Goal: Task Accomplishment & Management: Use online tool/utility

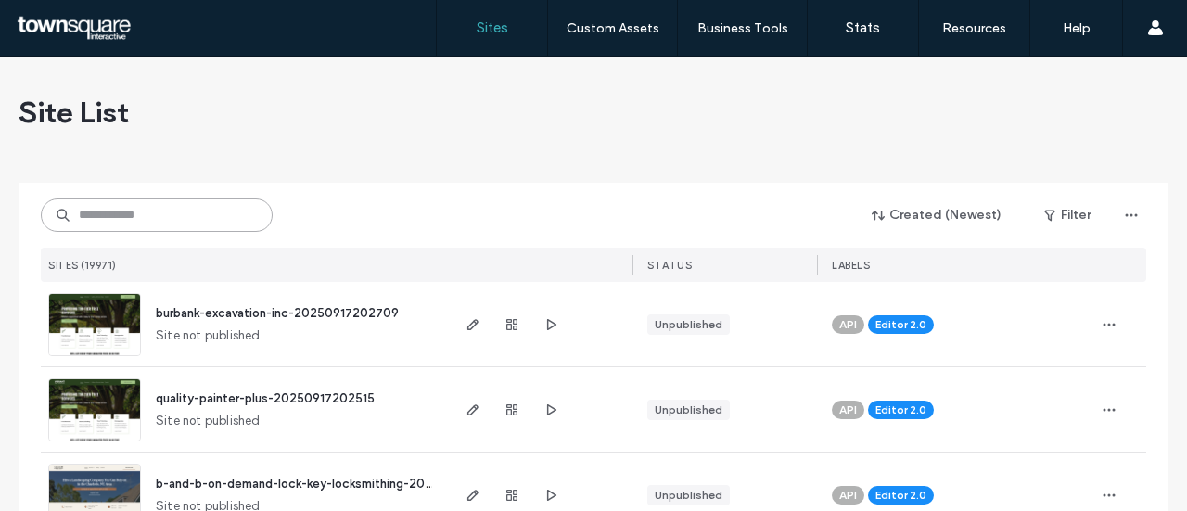
click at [109, 210] on input at bounding box center [157, 215] width 232 height 33
paste input "**********"
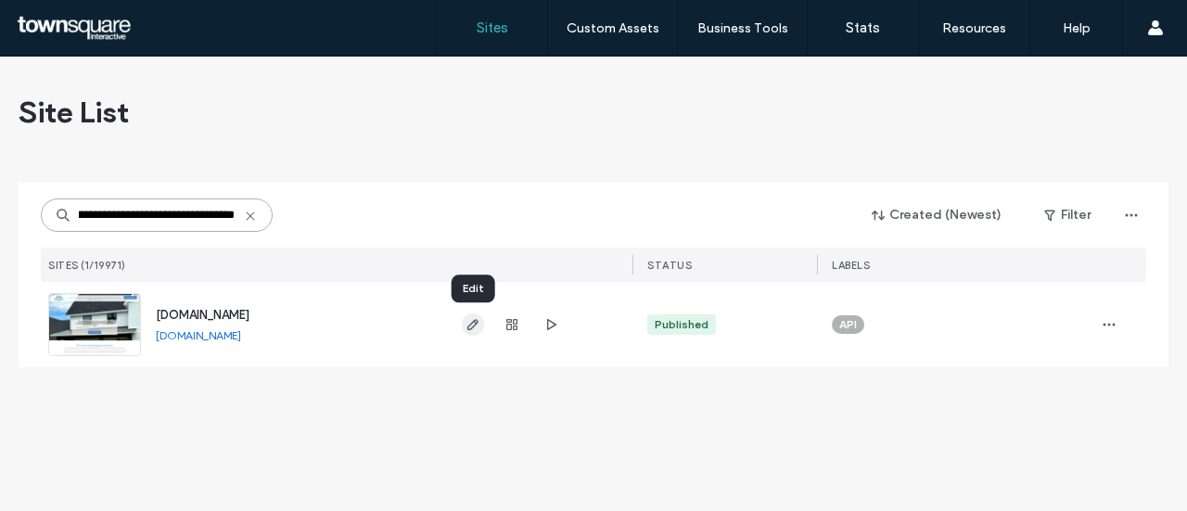
type input "**********"
click at [478, 331] on icon "button" at bounding box center [473, 324] width 15 height 15
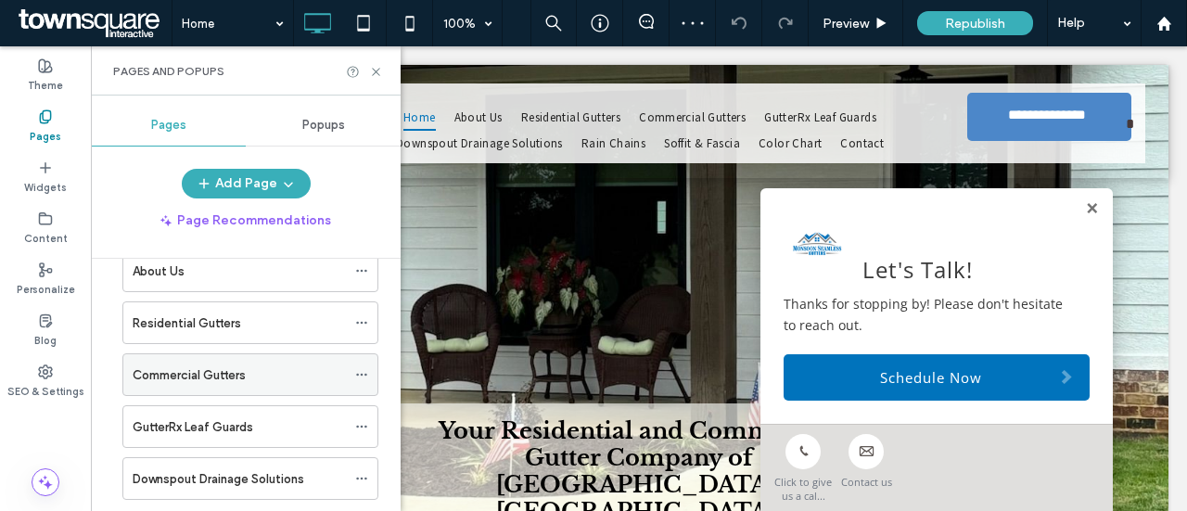
scroll to position [186, 0]
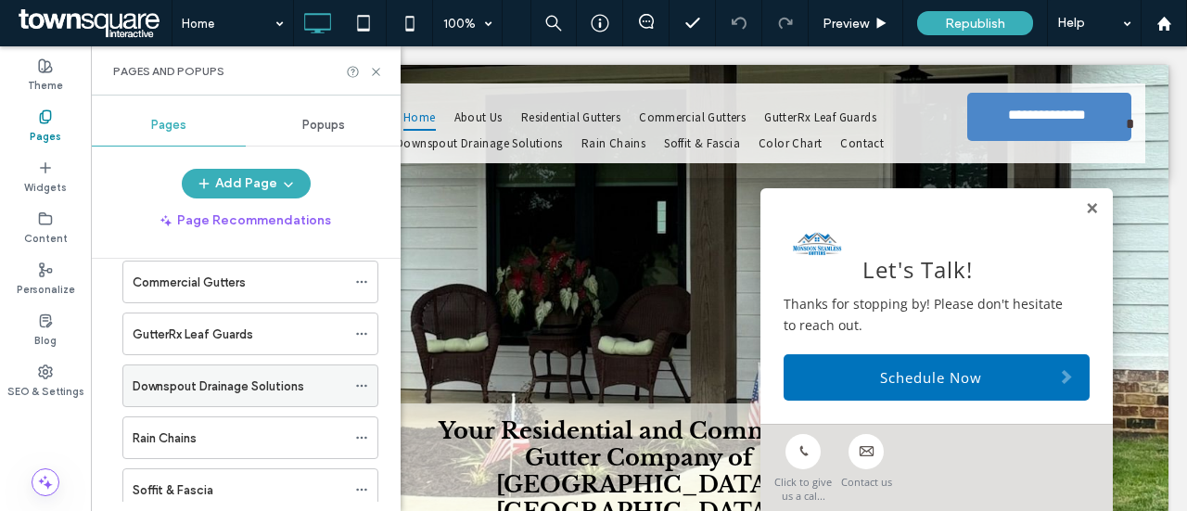
click at [225, 381] on label "Downspout Drainage Solutions" at bounding box center [219, 386] width 172 height 32
click at [375, 68] on icon at bounding box center [376, 72] width 14 height 14
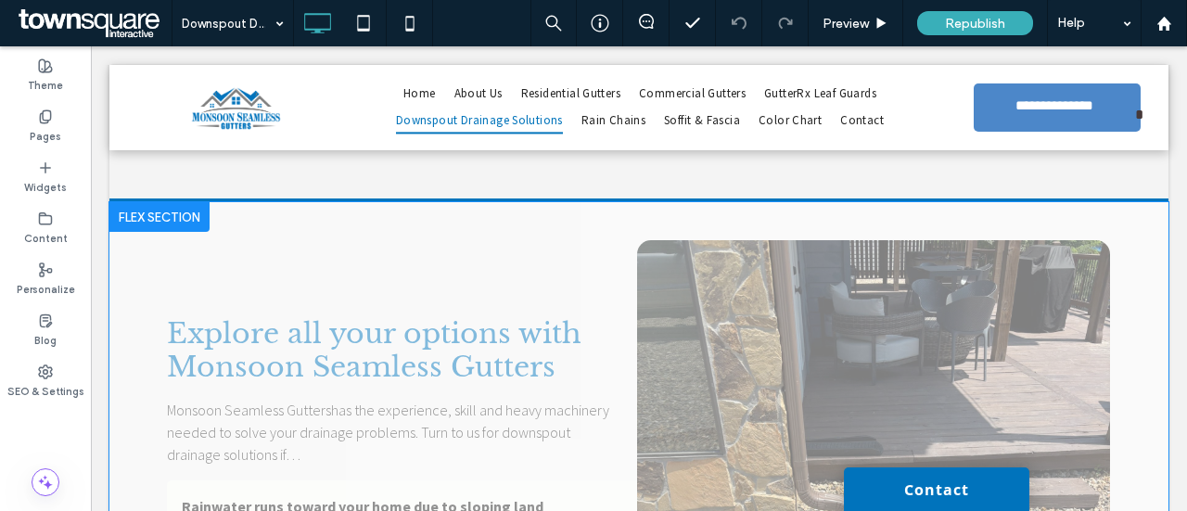
scroll to position [742, 0]
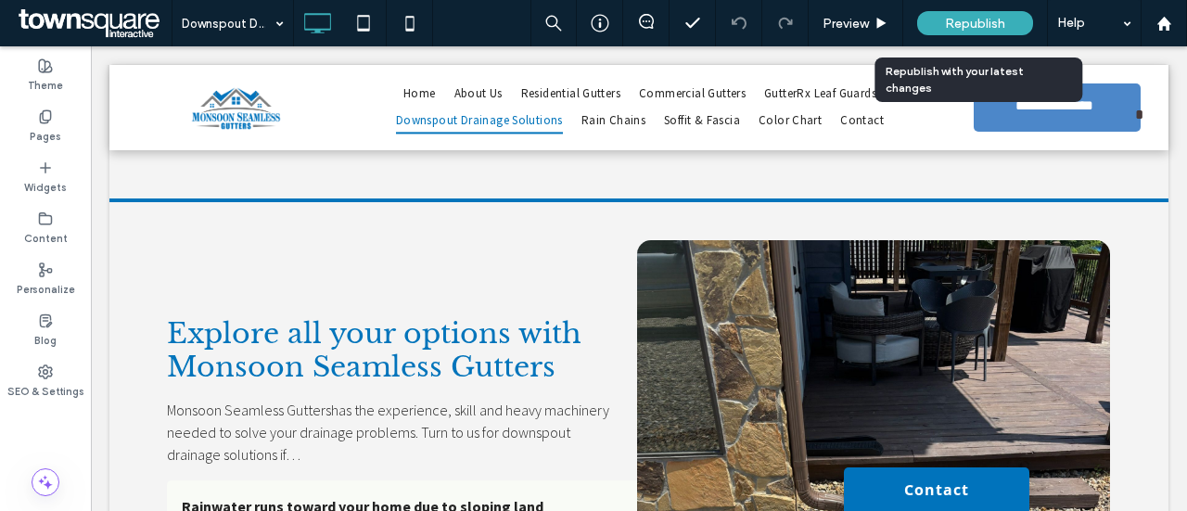
click at [956, 31] on span "Republish" at bounding box center [975, 24] width 60 height 16
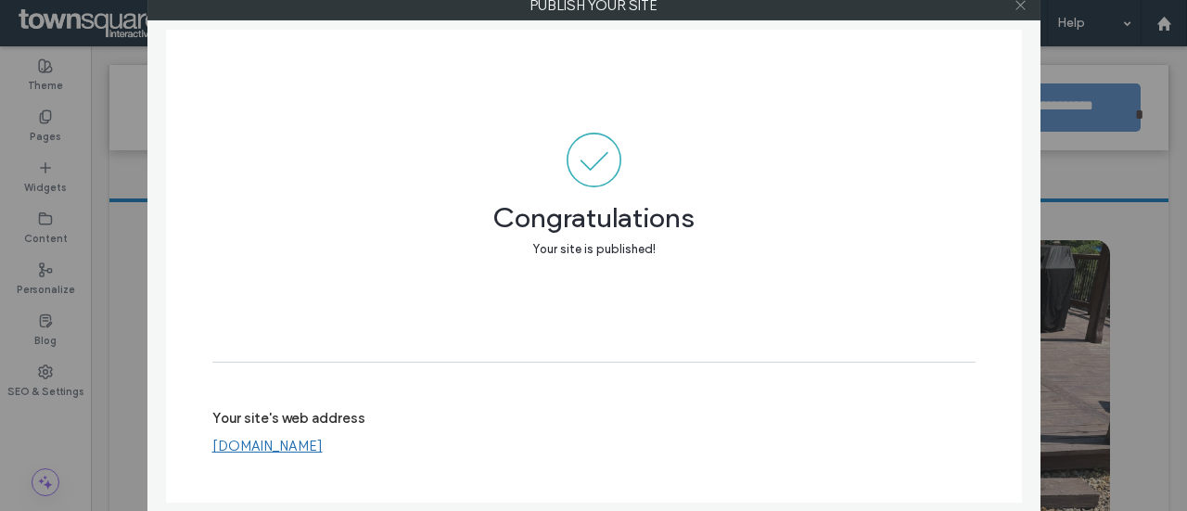
drag, startPoint x: 1026, startPoint y: 2, endPoint x: 956, endPoint y: 46, distance: 83.4
click at [1026, 2] on icon at bounding box center [1021, 5] width 14 height 14
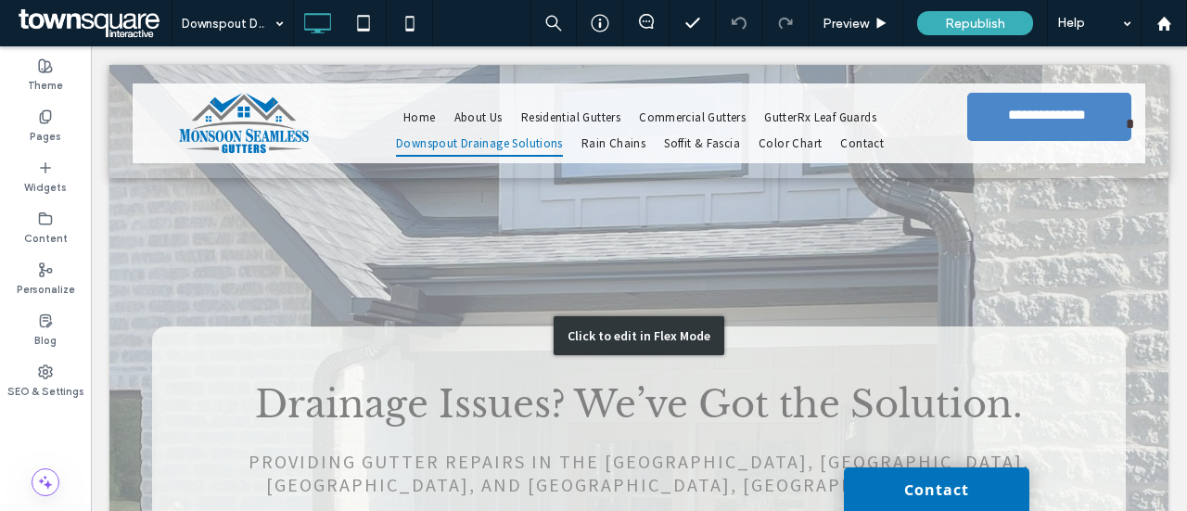
scroll to position [0, 0]
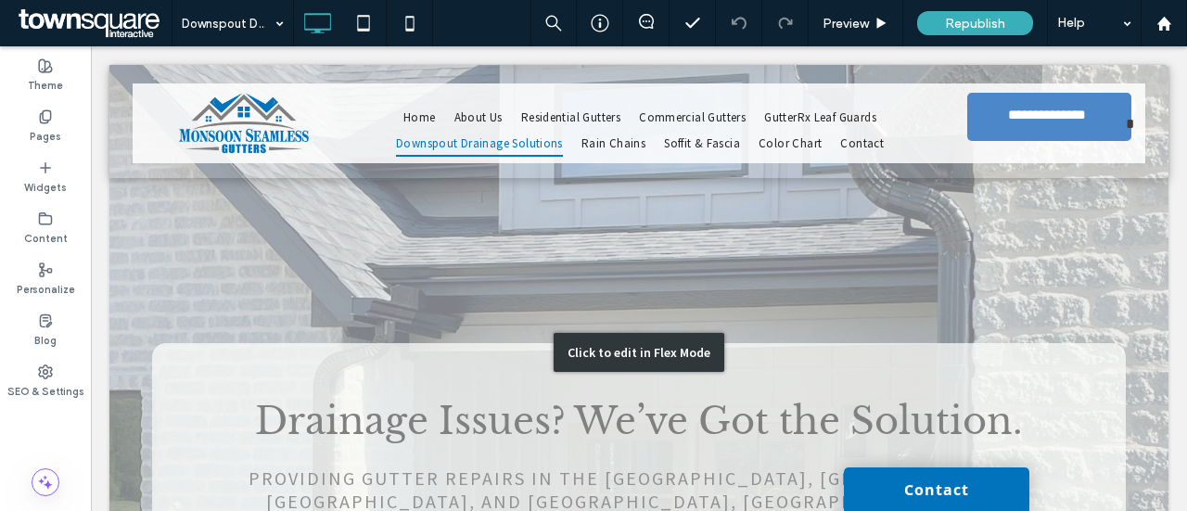
click at [479, 233] on div "Click to edit in Flex Mode" at bounding box center [638, 352] width 1059 height 575
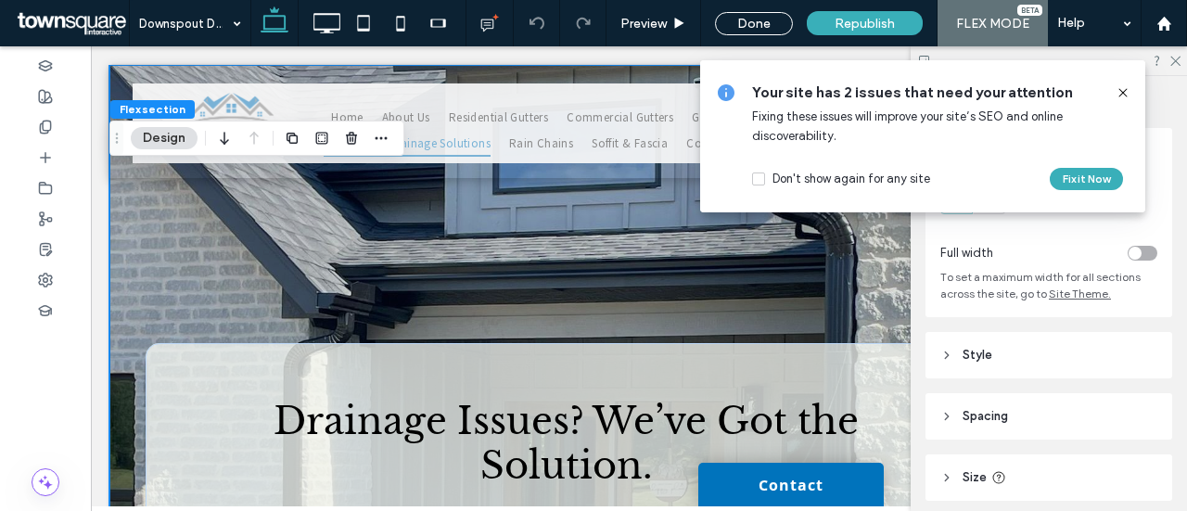
click at [141, 213] on div "Drainage Issues? We’ve Got the Solution. Providing gutter repairs in the Detroi…" at bounding box center [566, 375] width 914 height 620
click at [161, 138] on button "Design" at bounding box center [164, 138] width 67 height 22
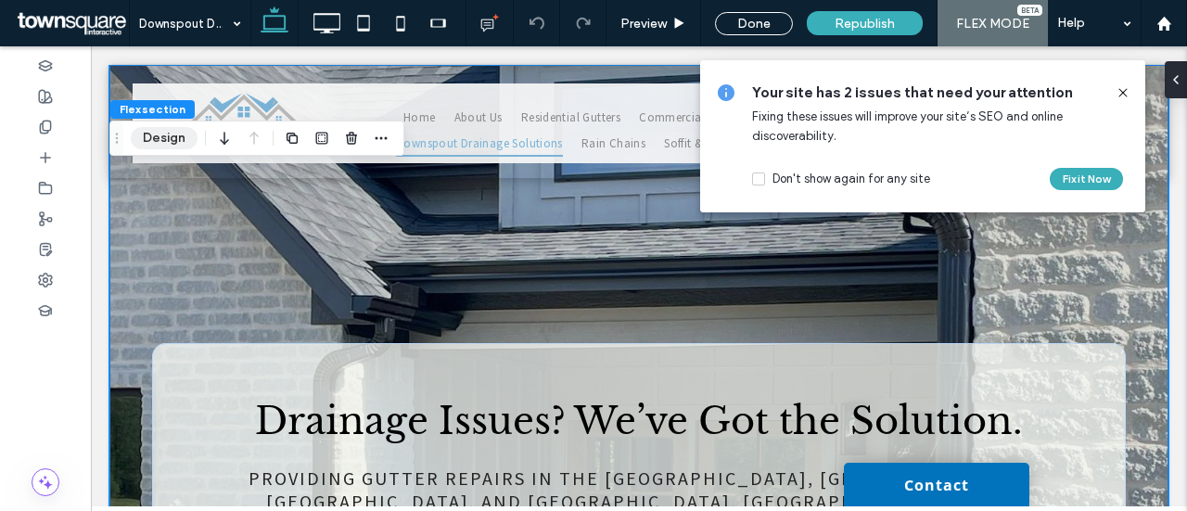
click at [173, 135] on button "Design" at bounding box center [164, 138] width 67 height 22
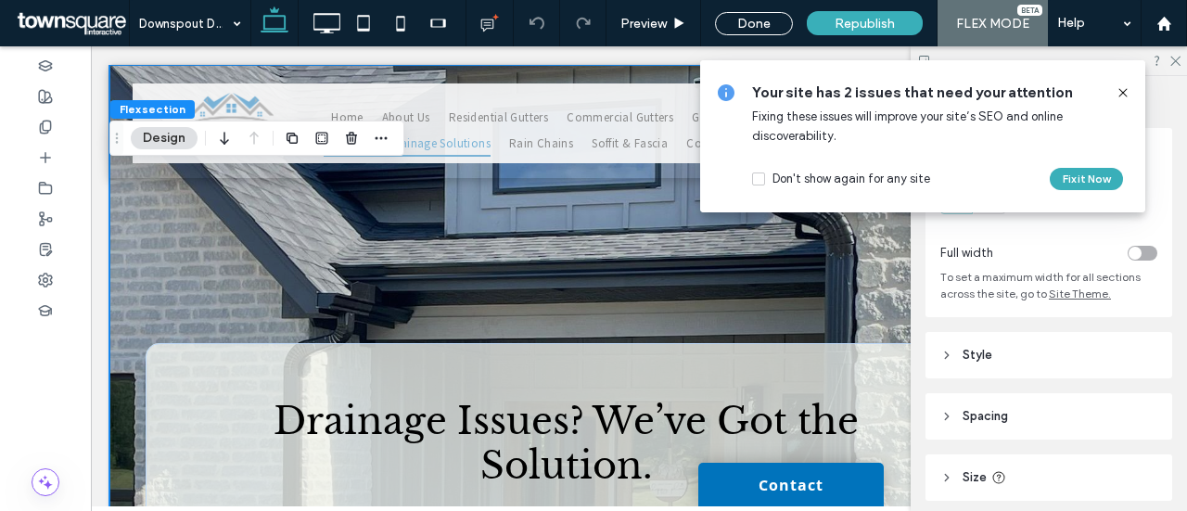
click at [1124, 89] on icon at bounding box center [1123, 92] width 15 height 15
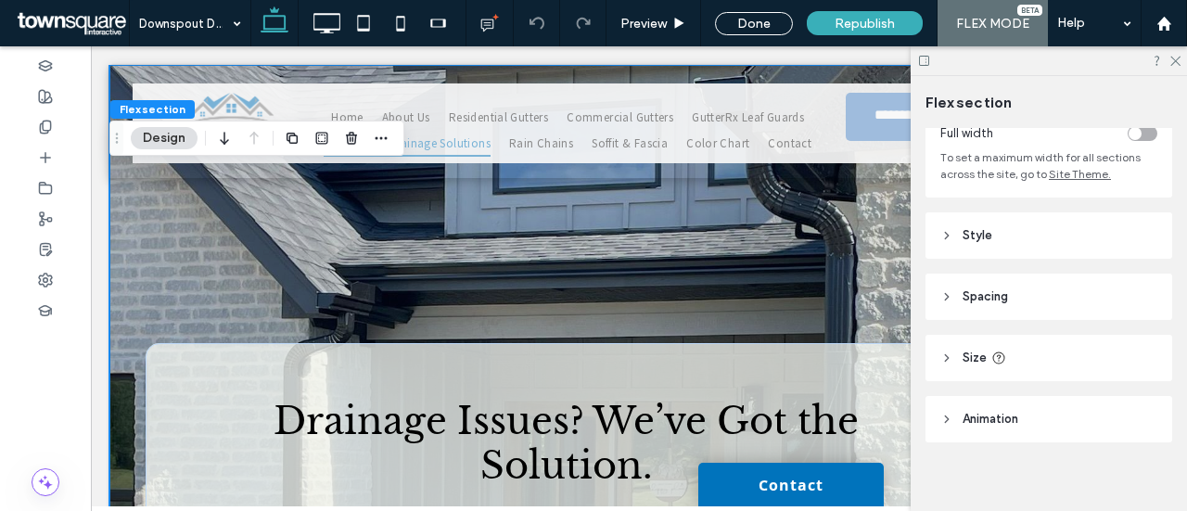
scroll to position [133, 0]
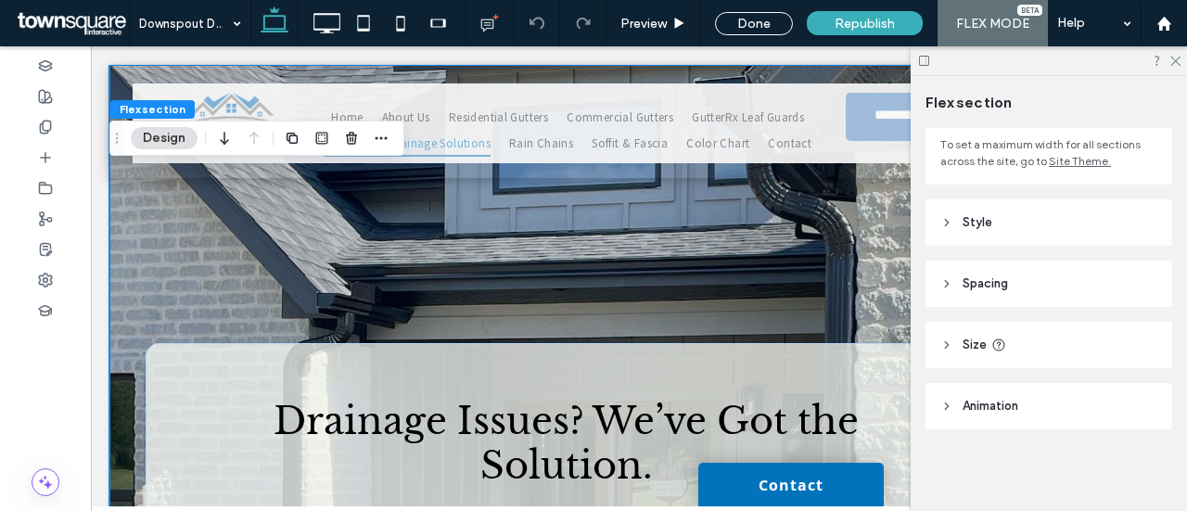
click at [997, 229] on header "Style" at bounding box center [1049, 222] width 247 height 46
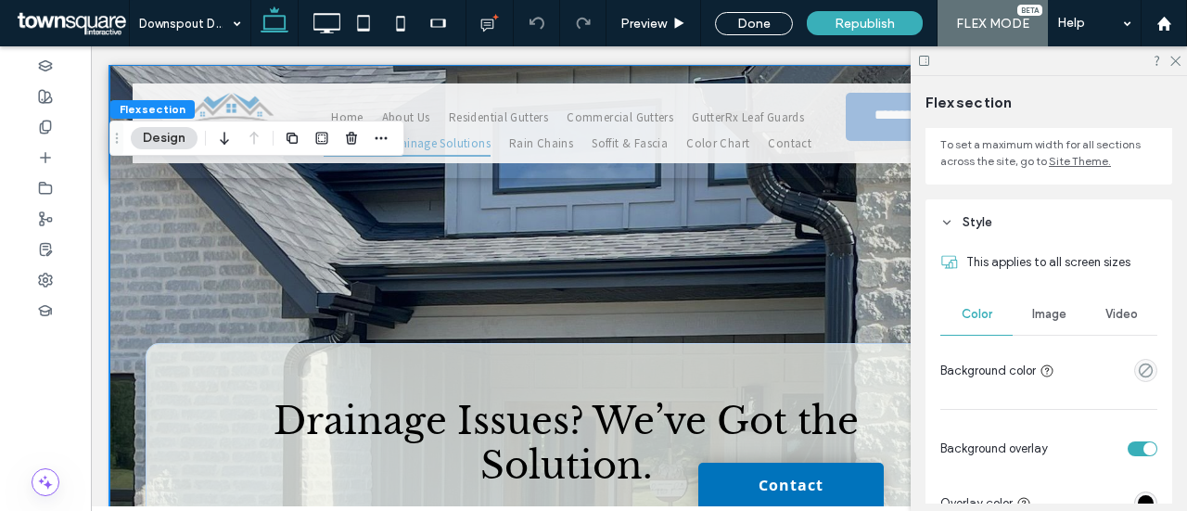
click at [1038, 309] on span "Image" at bounding box center [1050, 314] width 34 height 15
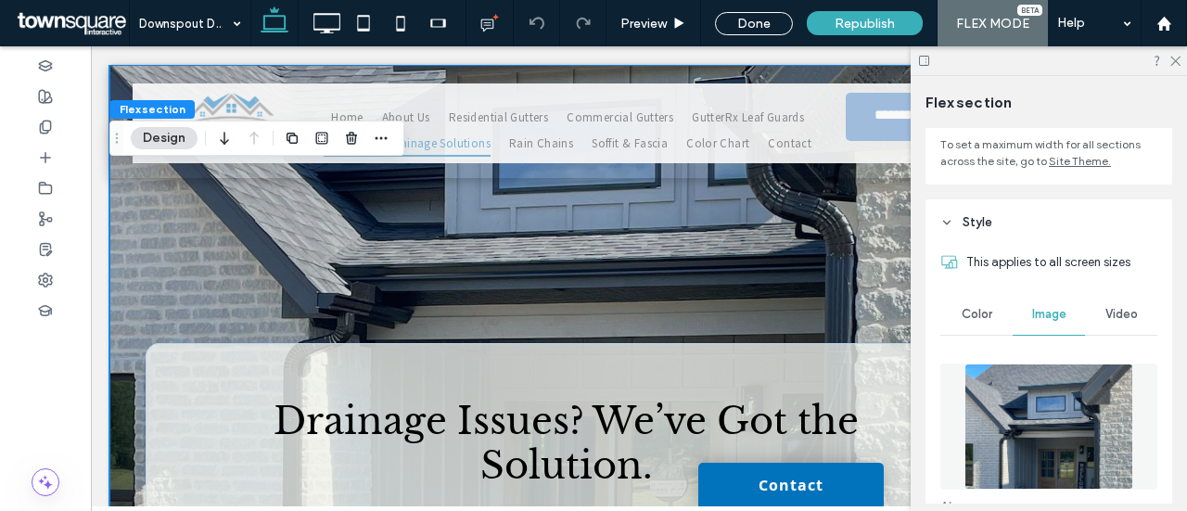
scroll to position [318, 0]
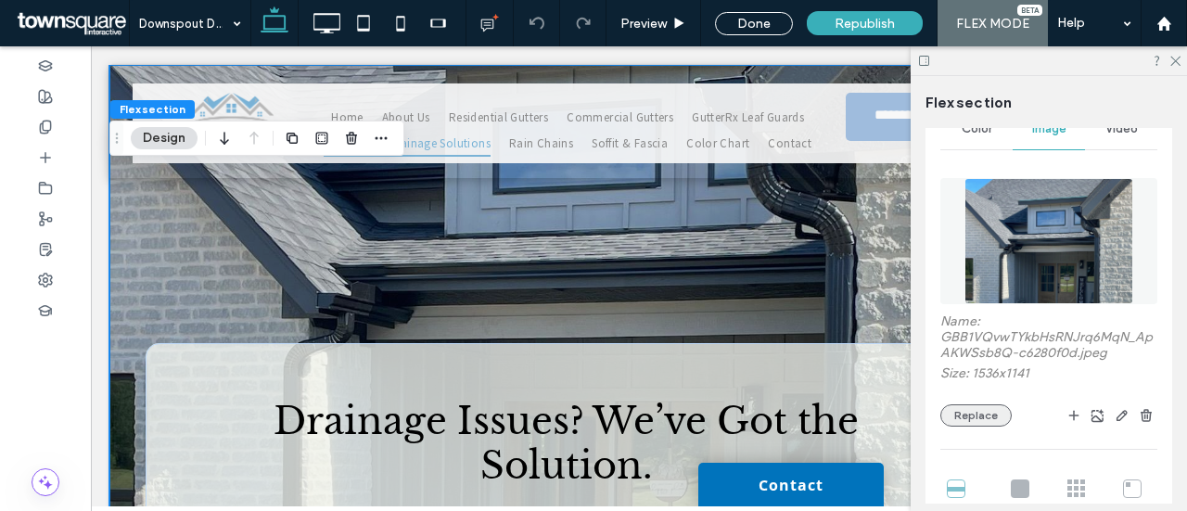
click at [994, 411] on button "Replace" at bounding box center [976, 415] width 71 height 22
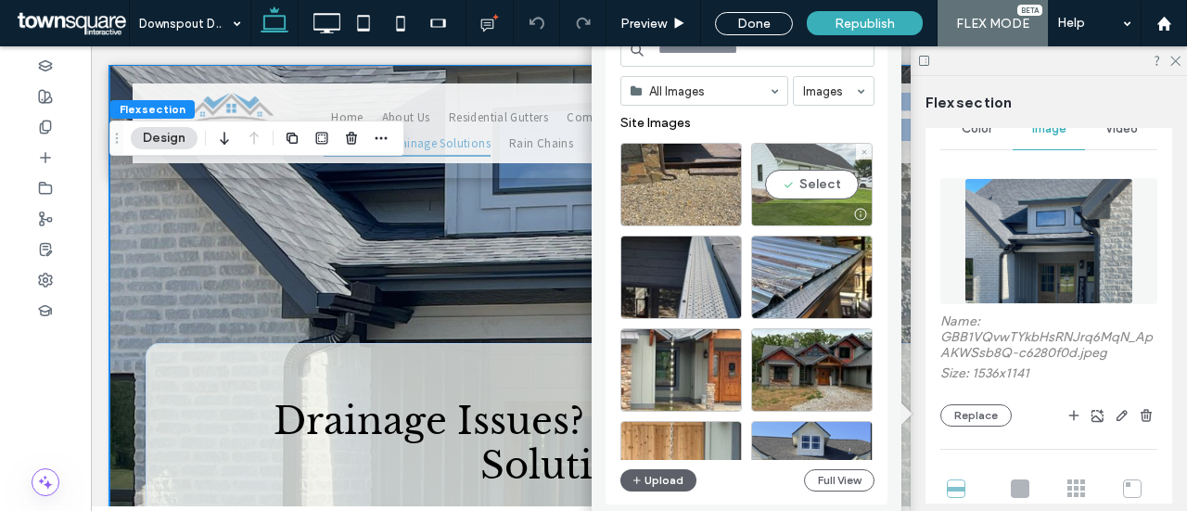
click at [794, 181] on div "Select" at bounding box center [812, 184] width 122 height 83
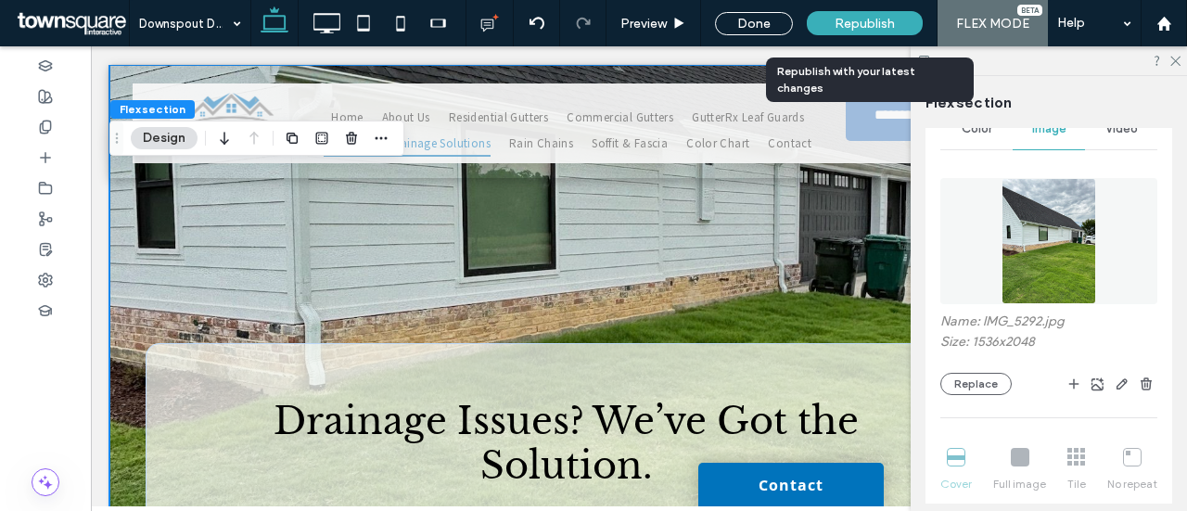
click at [895, 28] on span "Republish" at bounding box center [865, 24] width 60 height 16
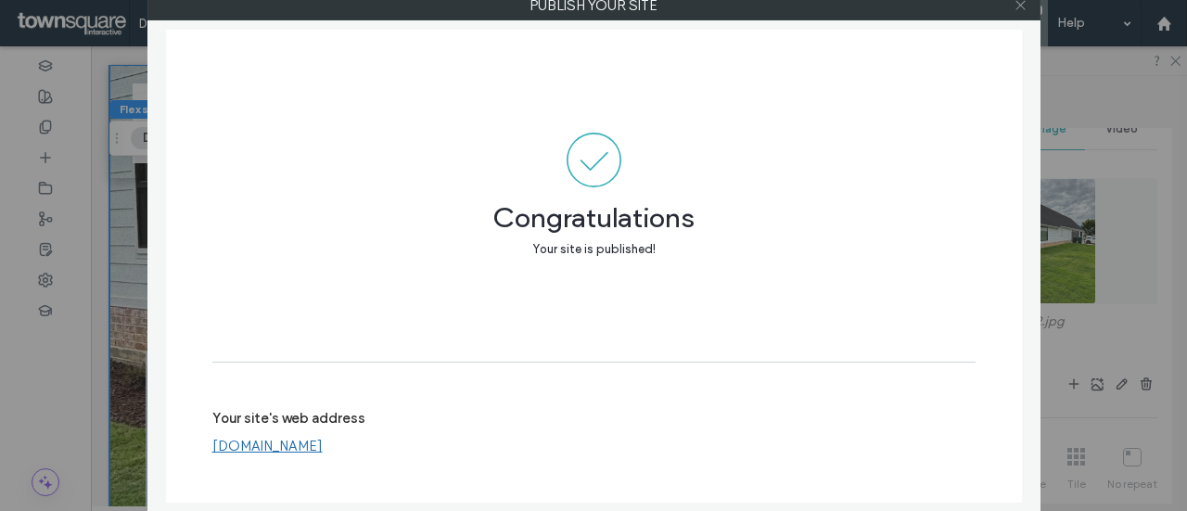
click at [1020, 12] on span at bounding box center [1021, 6] width 14 height 28
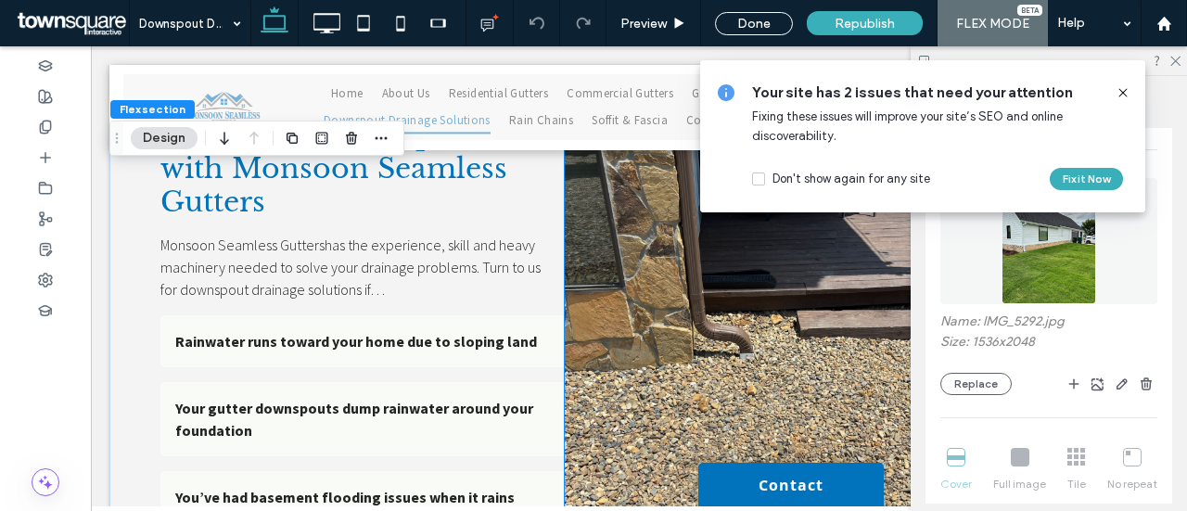
scroll to position [1020, 0]
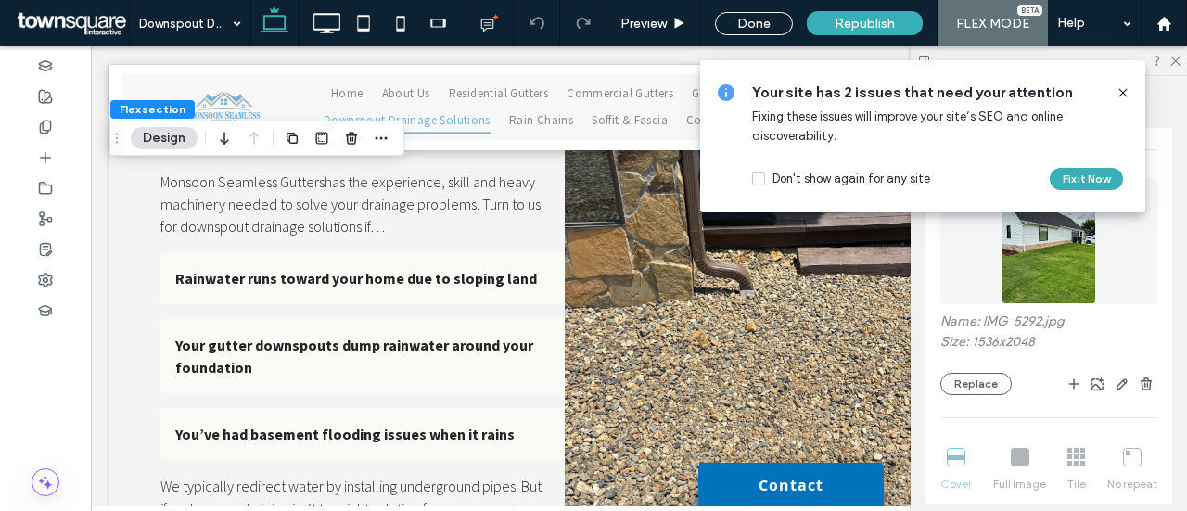
click at [1126, 95] on icon at bounding box center [1123, 92] width 15 height 15
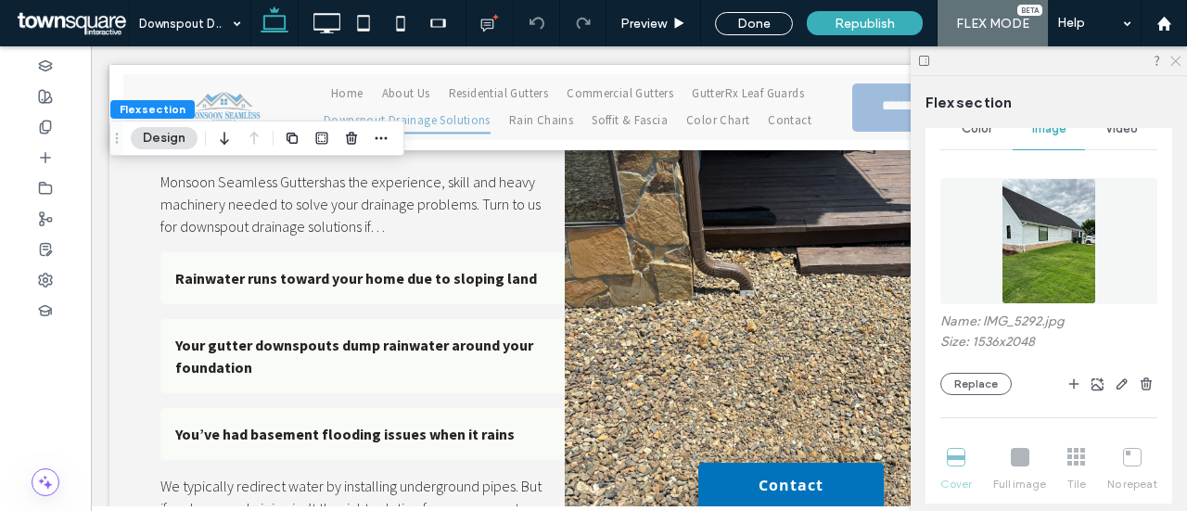
click at [1173, 62] on icon at bounding box center [1175, 60] width 12 height 12
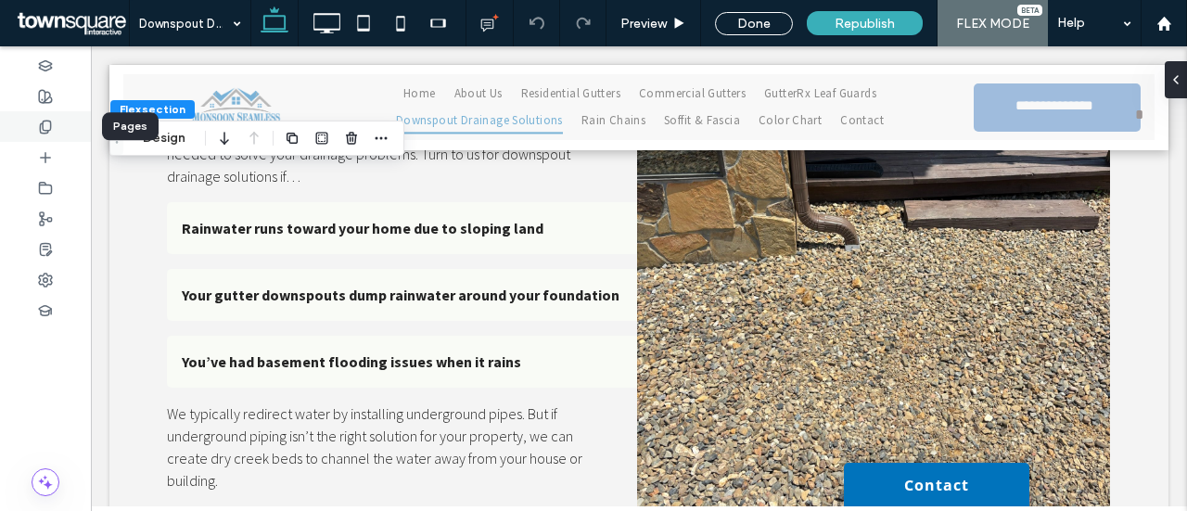
click at [54, 125] on div at bounding box center [45, 126] width 91 height 31
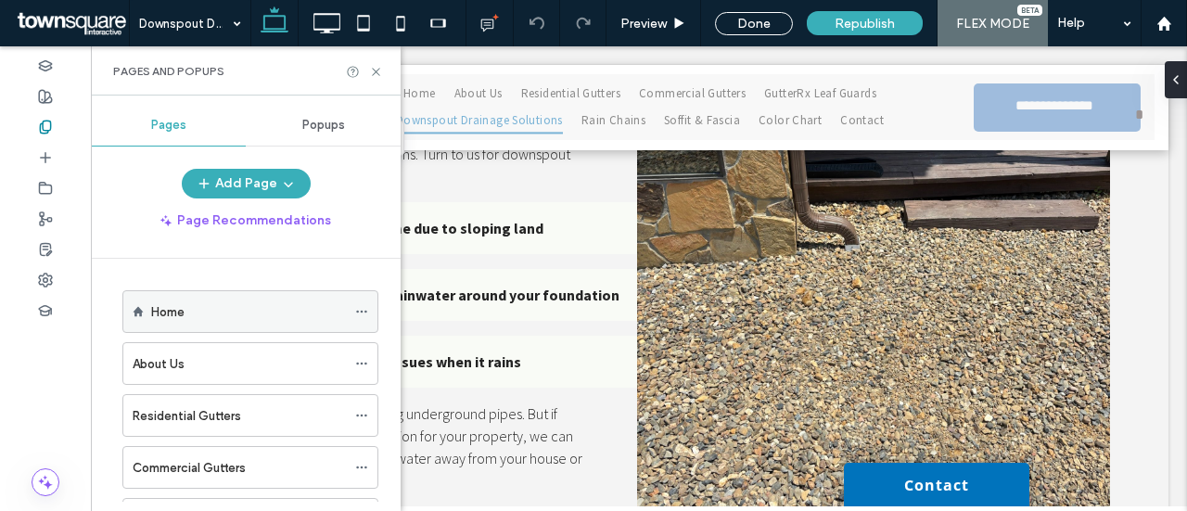
click at [210, 316] on div "Home" at bounding box center [248, 311] width 195 height 19
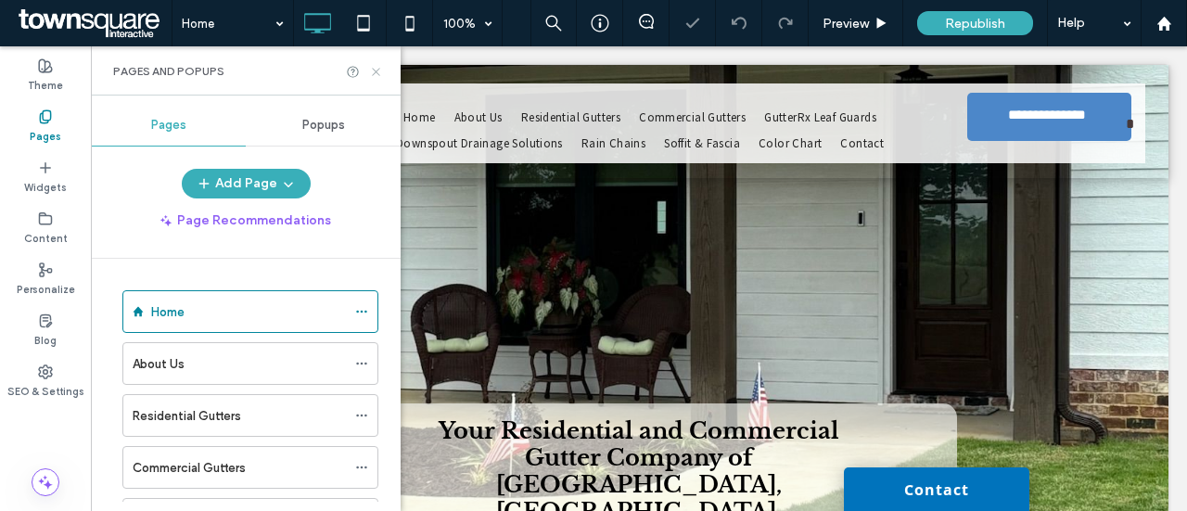
click at [376, 72] on icon at bounding box center [376, 72] width 14 height 14
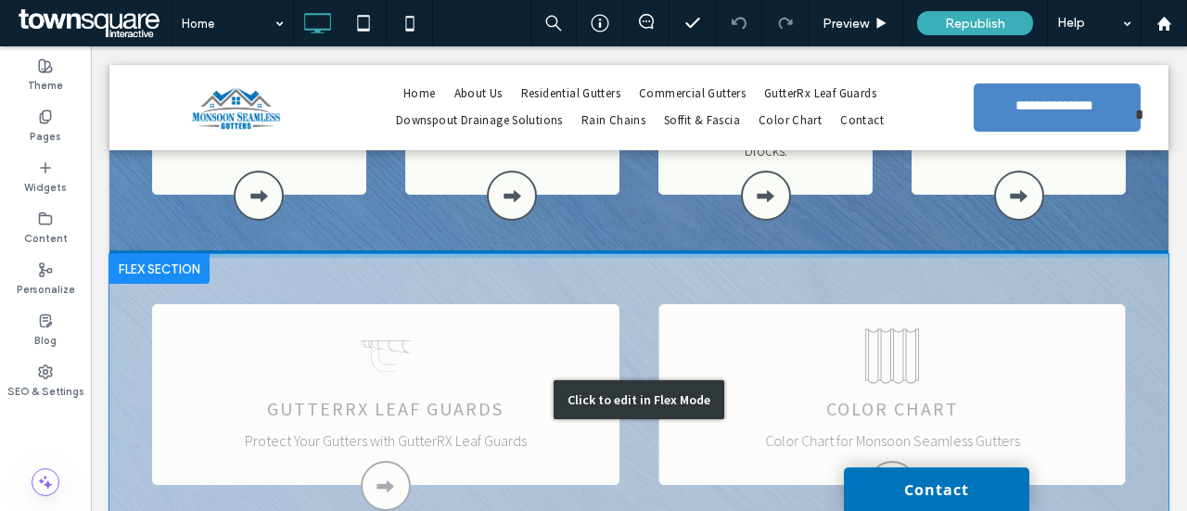
scroll to position [1763, 0]
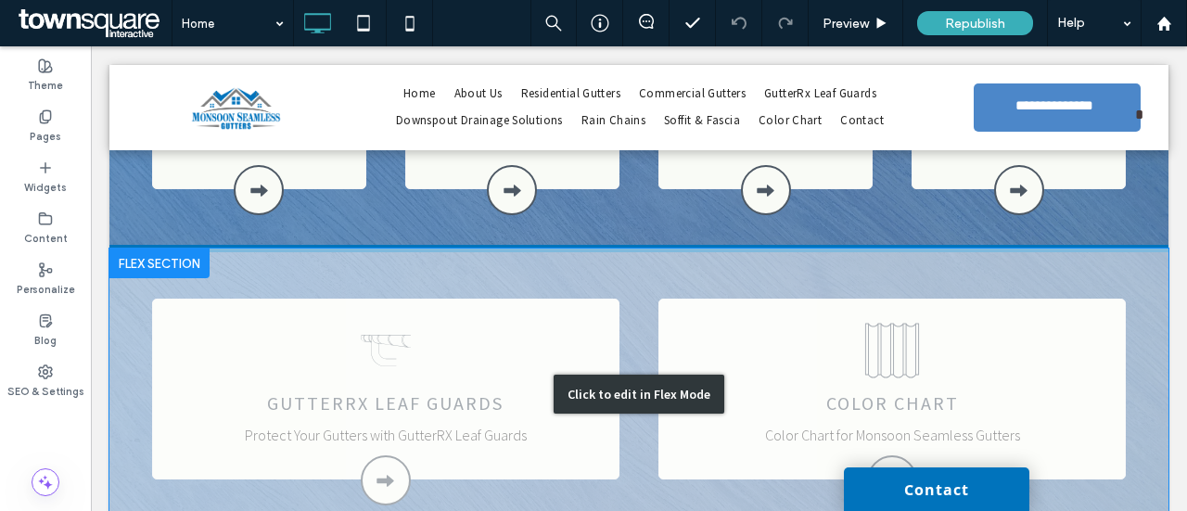
click at [860, 249] on div "Click to edit in Flex Mode" at bounding box center [638, 394] width 1059 height 290
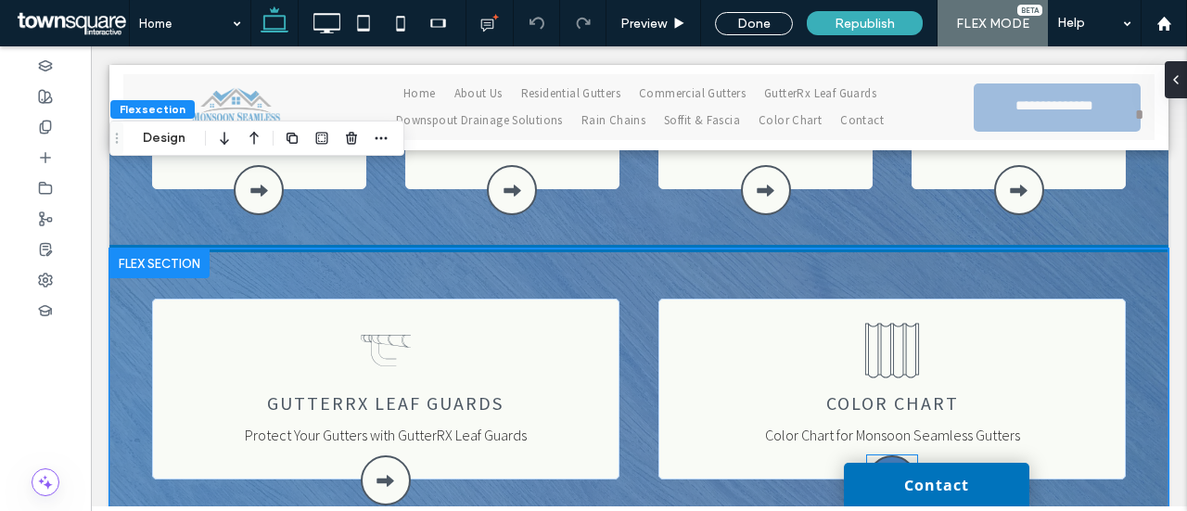
click at [892, 456] on div at bounding box center [892, 481] width 50 height 50
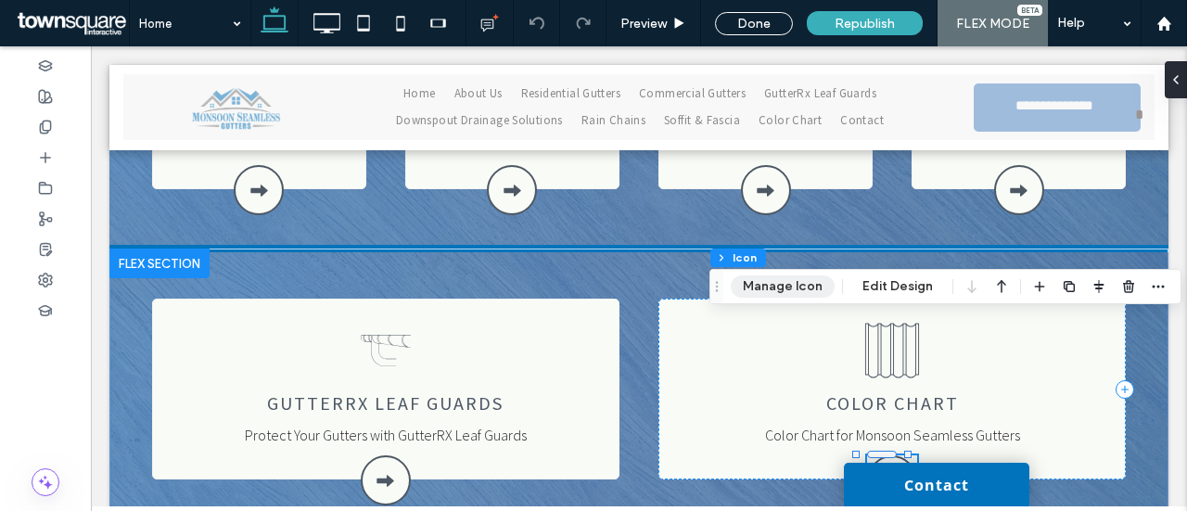
click at [783, 285] on button "Manage Icon" at bounding box center [783, 287] width 104 height 22
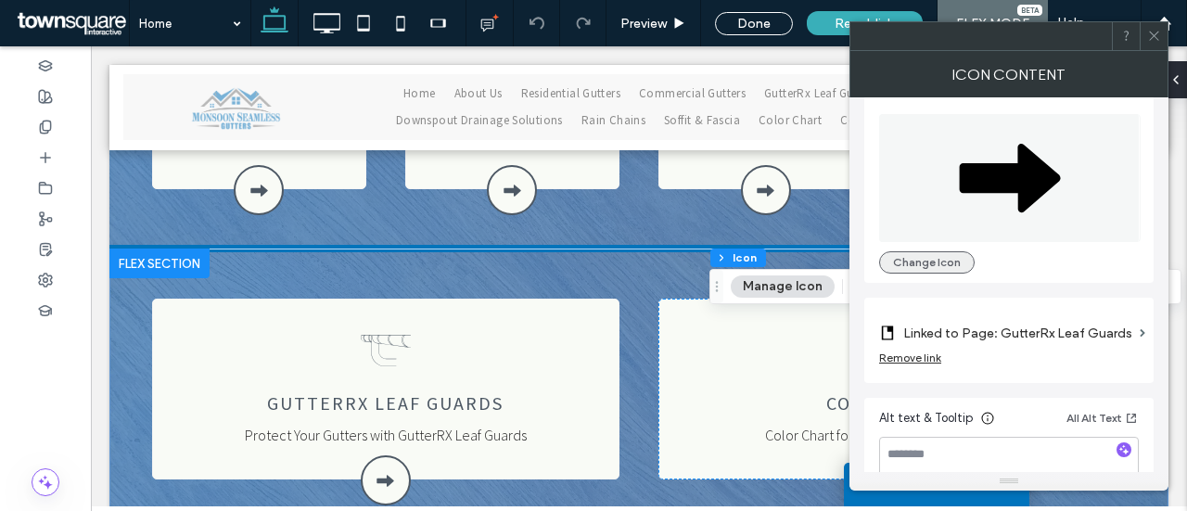
scroll to position [0, 0]
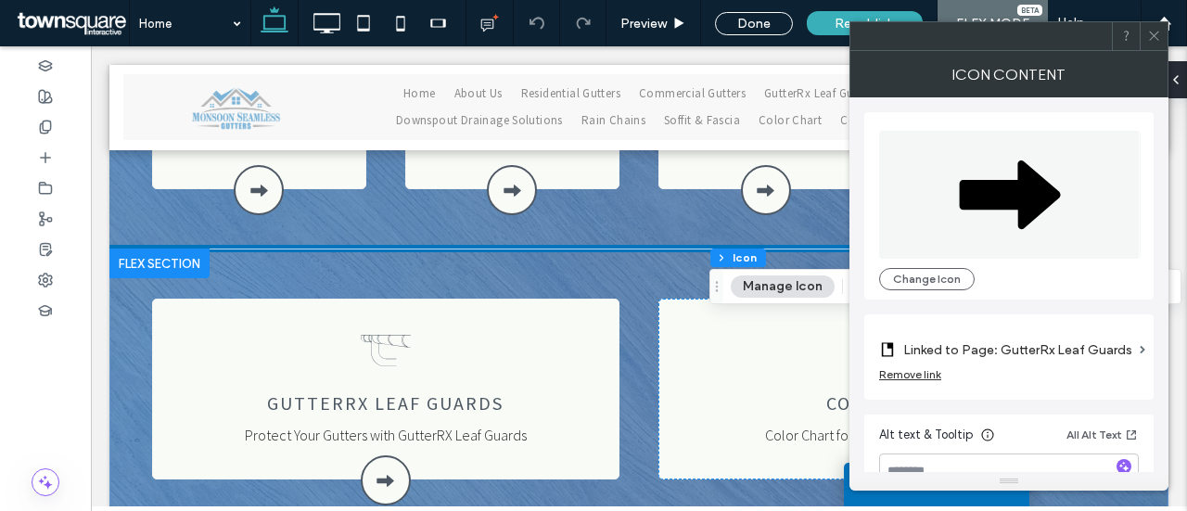
click at [1162, 35] on div at bounding box center [1154, 36] width 28 height 28
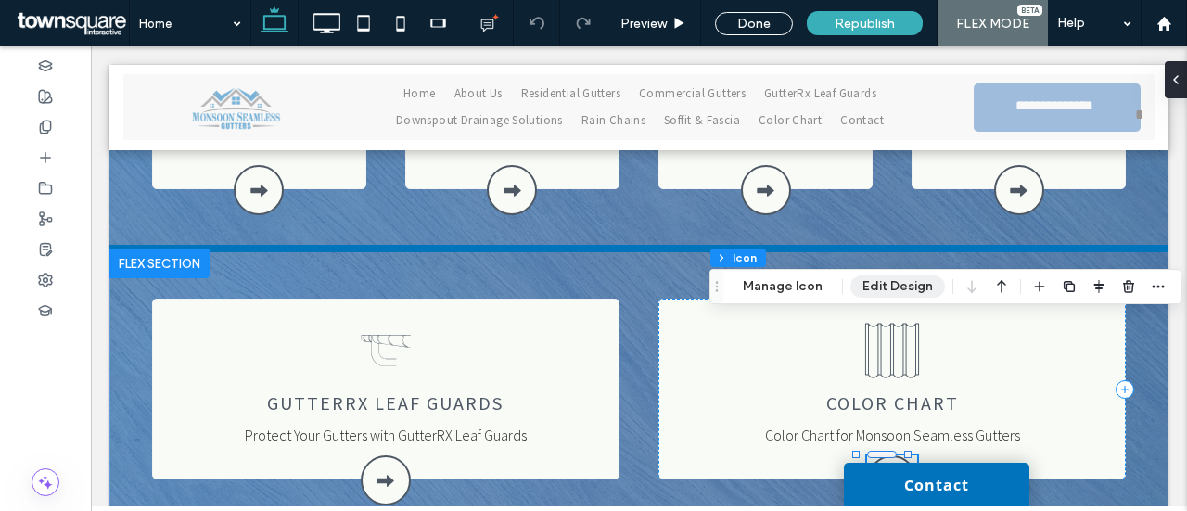
click at [892, 289] on button "Edit Design" at bounding box center [898, 287] width 95 height 22
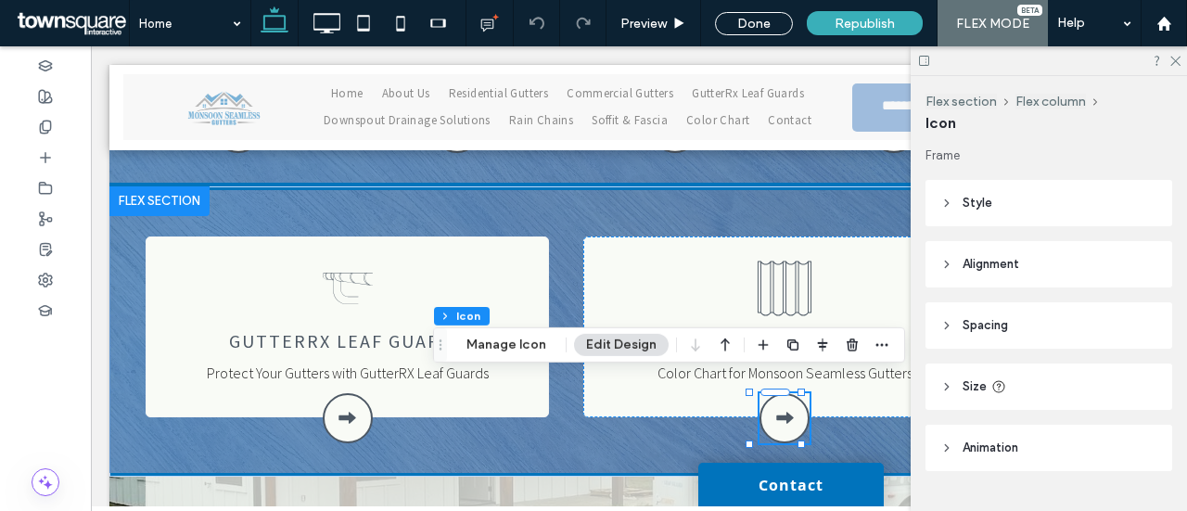
scroll to position [226, 0]
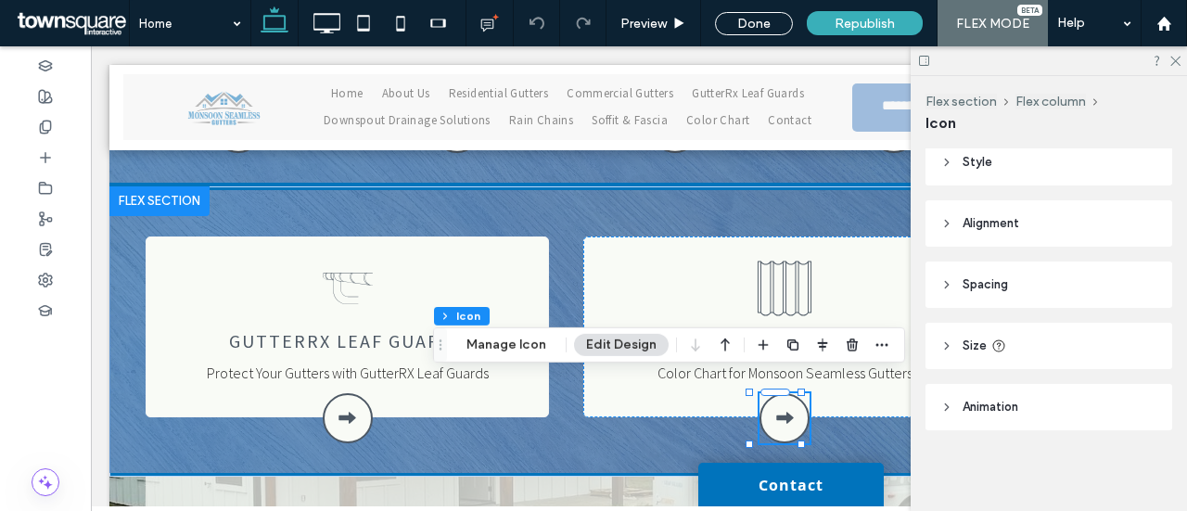
click at [981, 411] on span "Animation" at bounding box center [991, 407] width 56 height 19
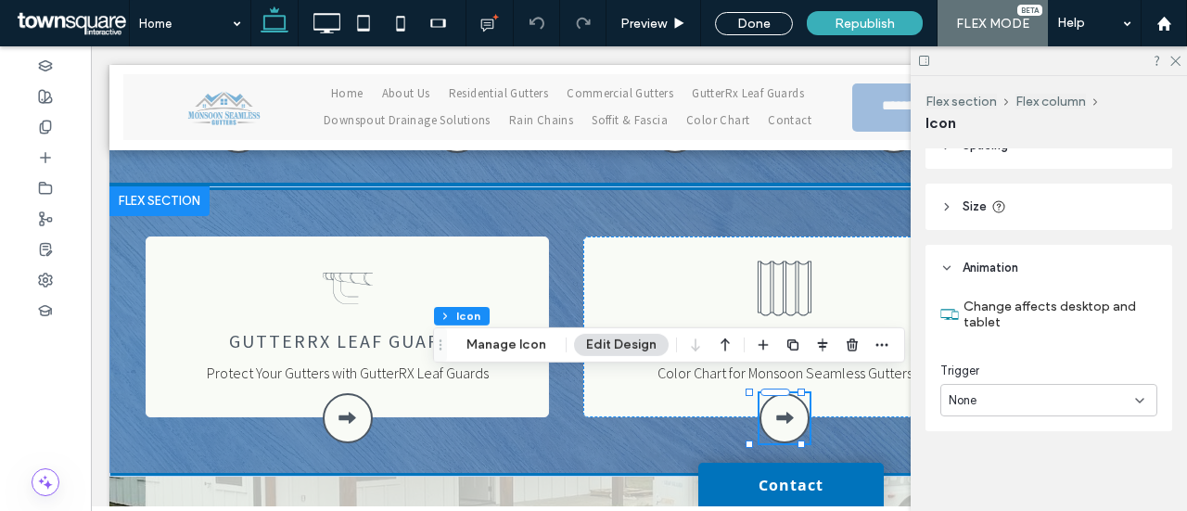
scroll to position [180, 0]
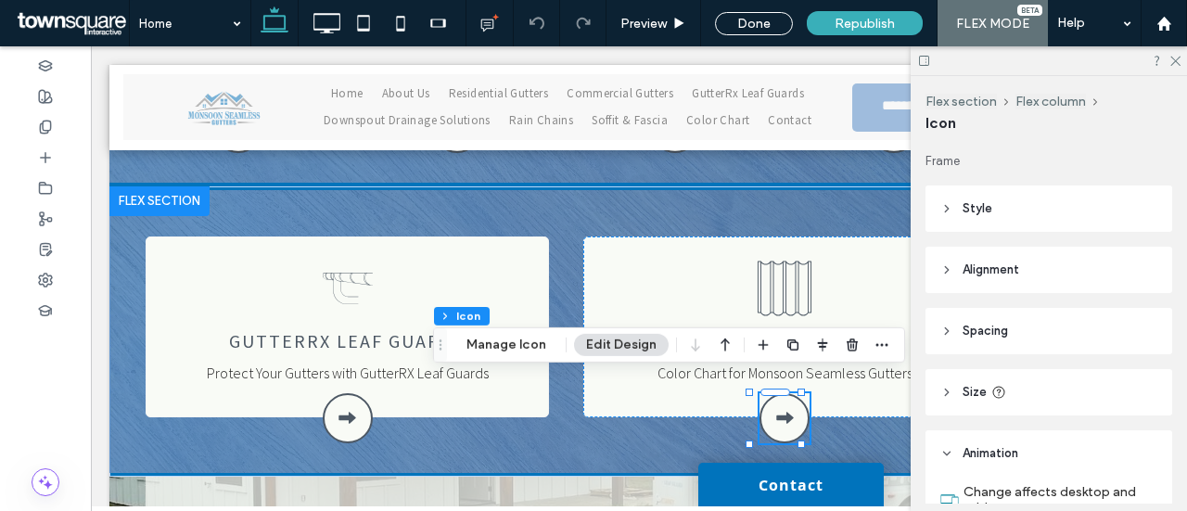
click at [976, 397] on span "Size" at bounding box center [975, 392] width 24 height 19
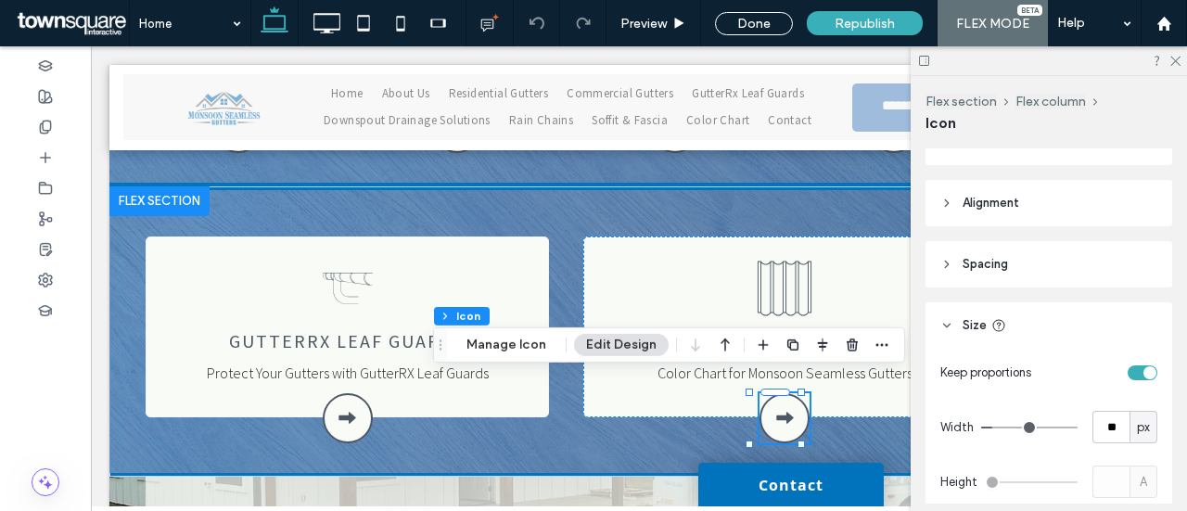
scroll to position [273, 0]
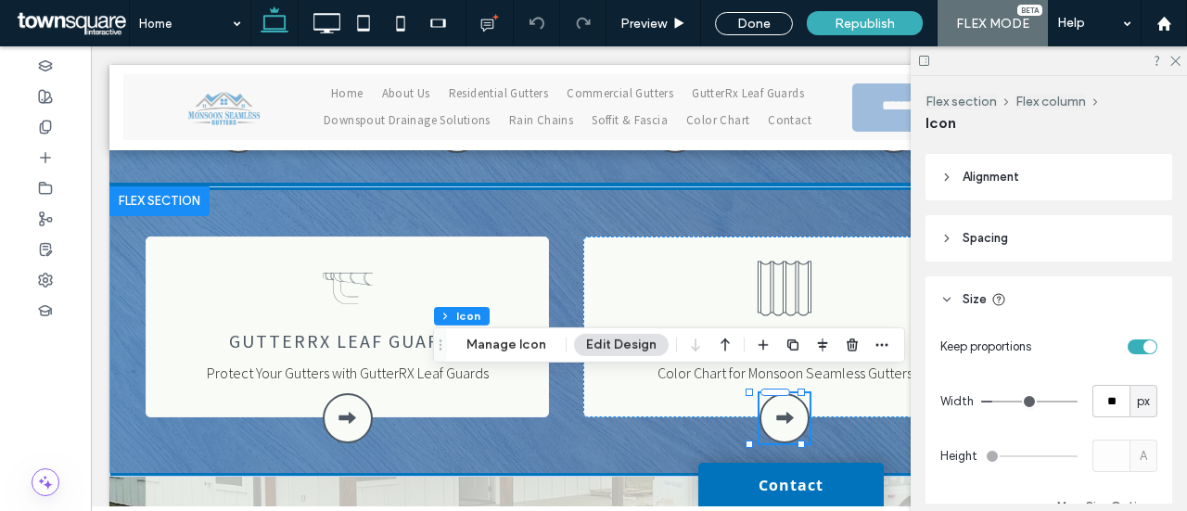
click at [987, 251] on header "Spacing" at bounding box center [1049, 238] width 247 height 46
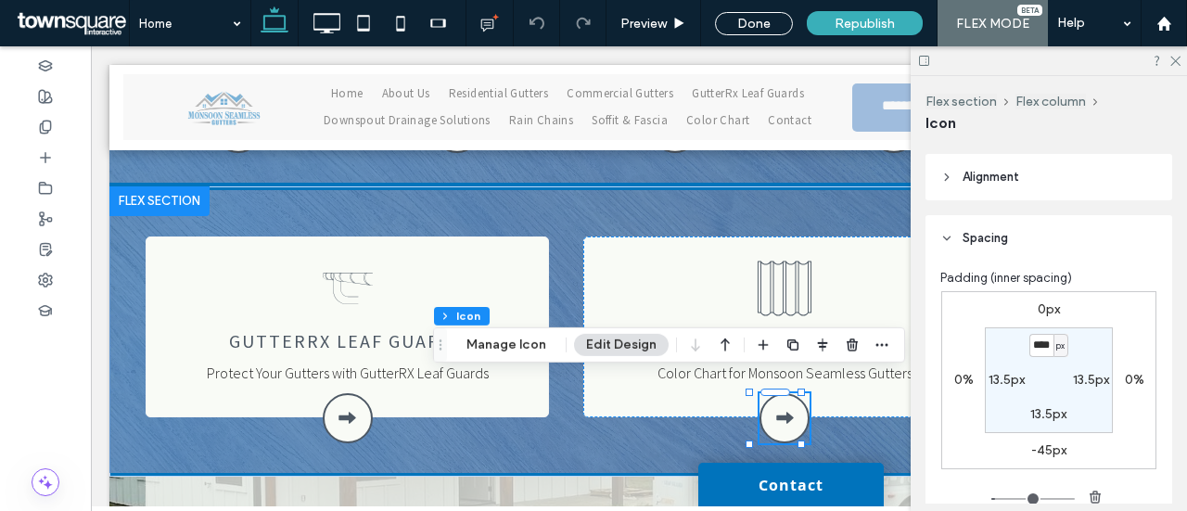
click at [977, 173] on span "Alignment" at bounding box center [991, 177] width 57 height 19
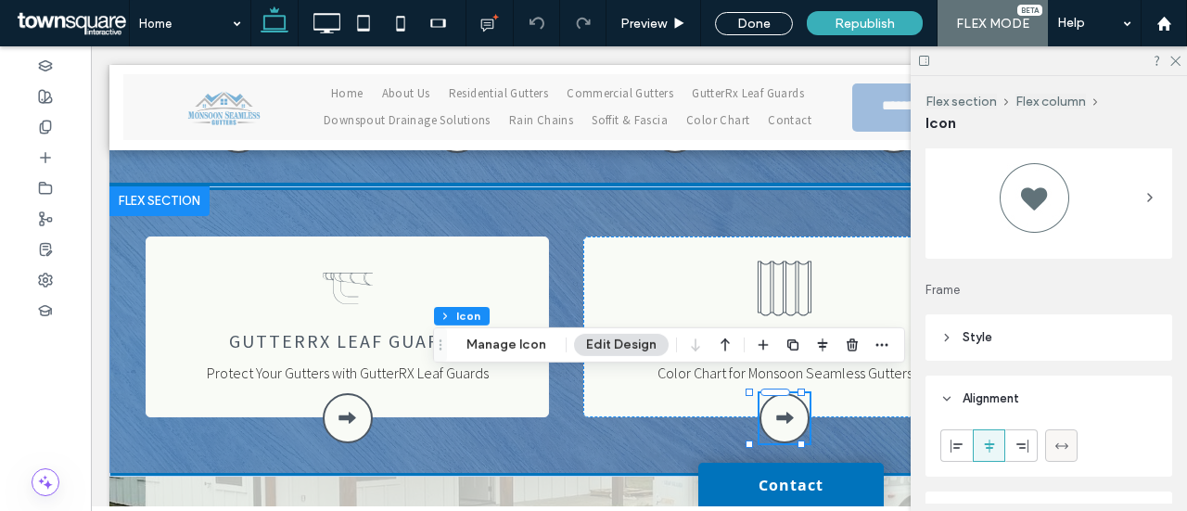
scroll to position [0, 0]
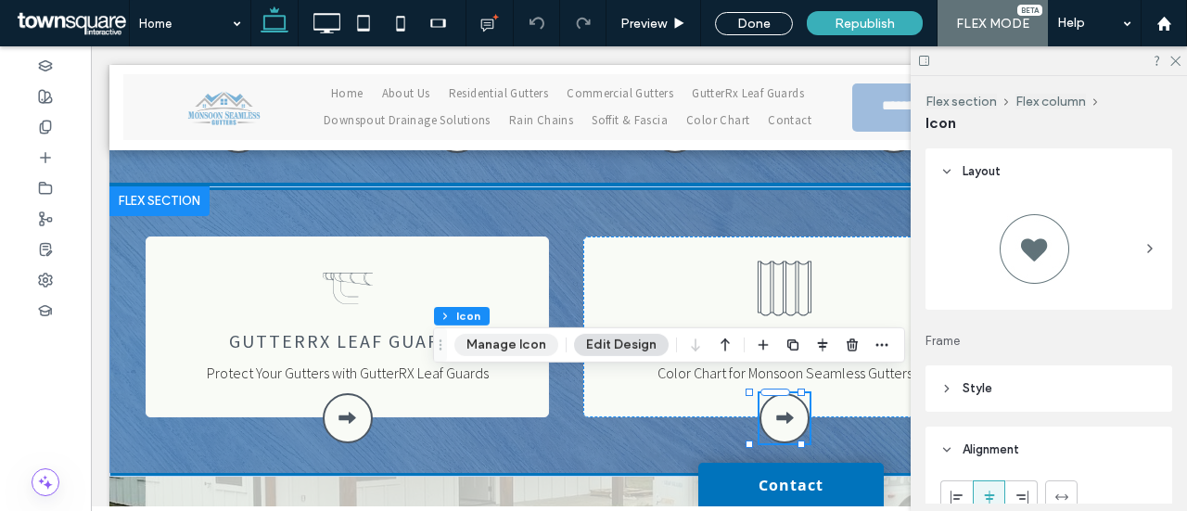
click at [532, 350] on button "Manage Icon" at bounding box center [507, 345] width 104 height 22
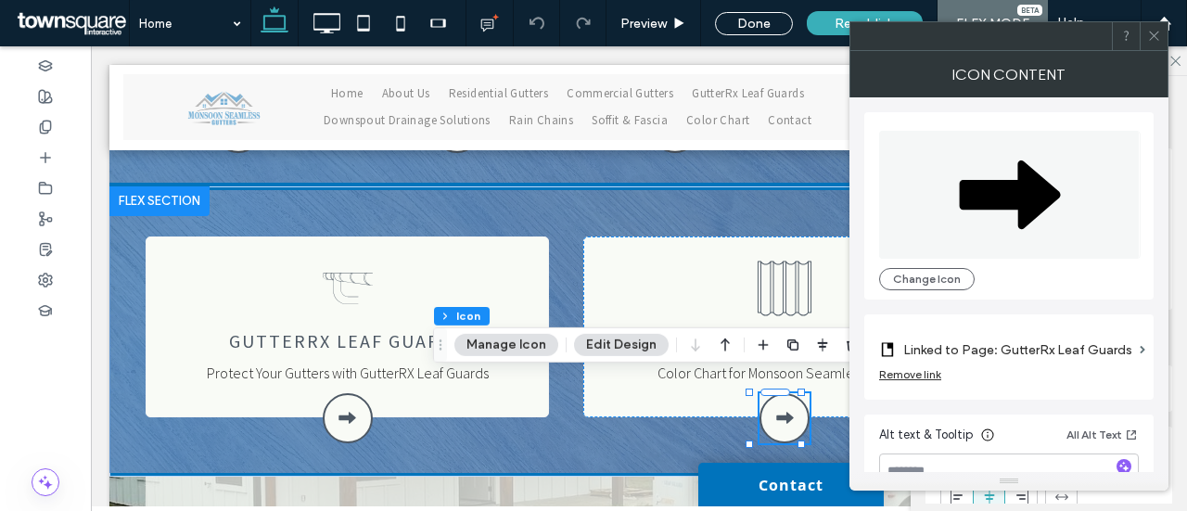
scroll to position [48, 0]
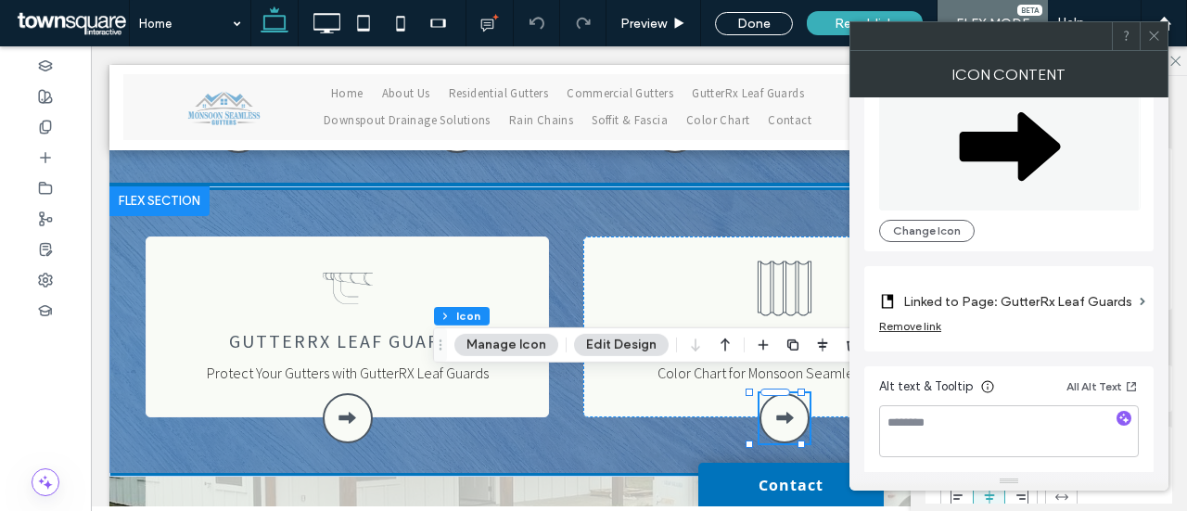
click at [1100, 298] on label "Linked to Page: GutterRx Leaf Guards" at bounding box center [1018, 302] width 229 height 34
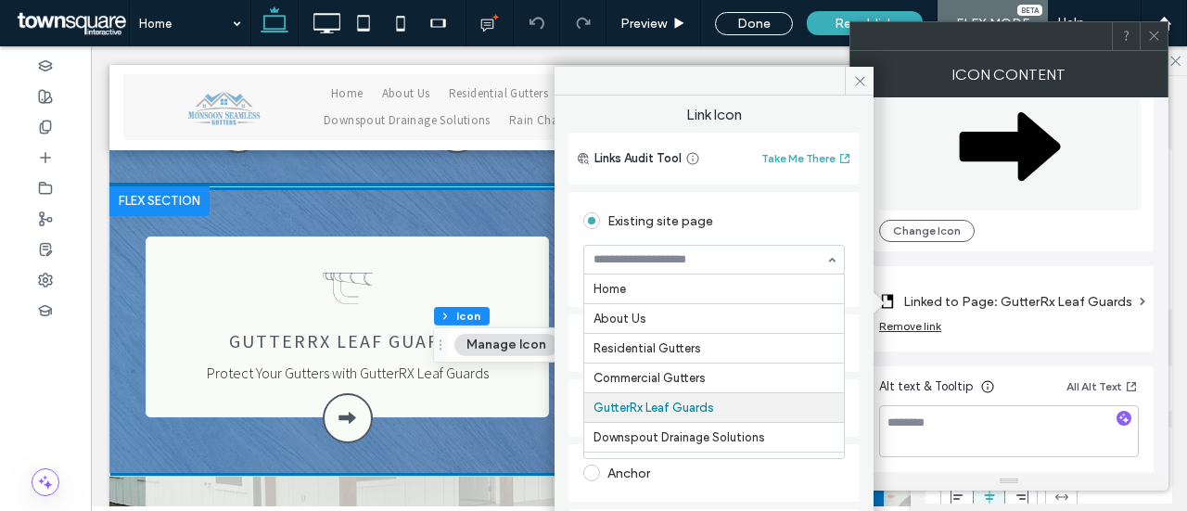
scroll to position [119, 0]
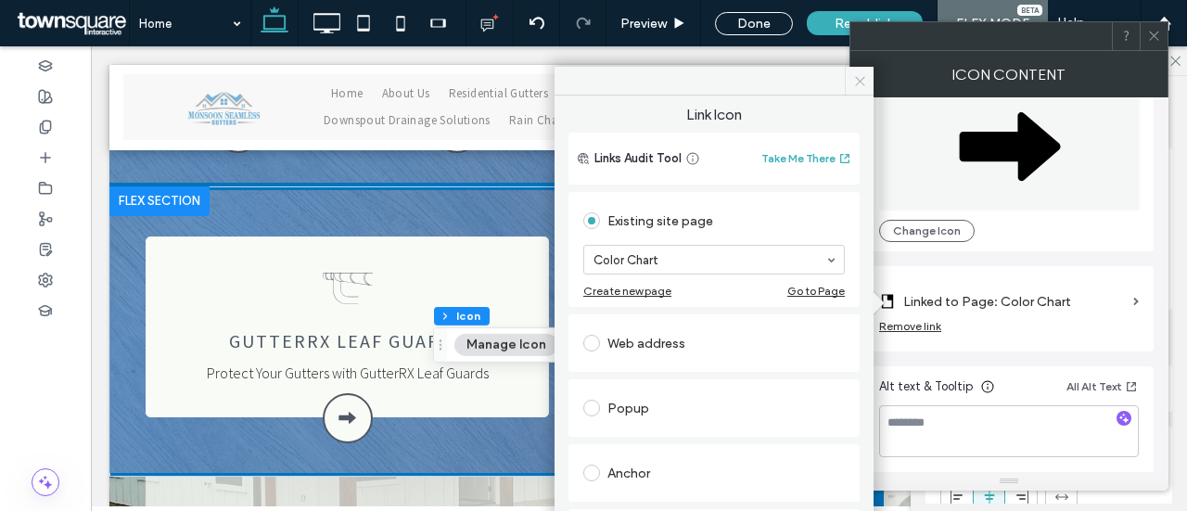
click at [863, 83] on use at bounding box center [859, 80] width 9 height 9
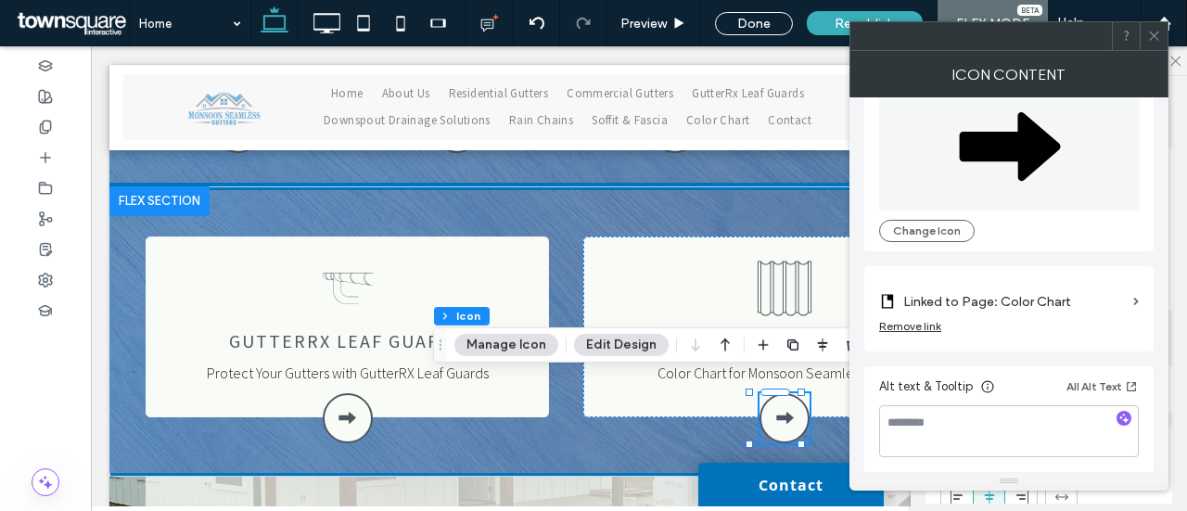
click at [1159, 36] on icon at bounding box center [1155, 36] width 14 height 14
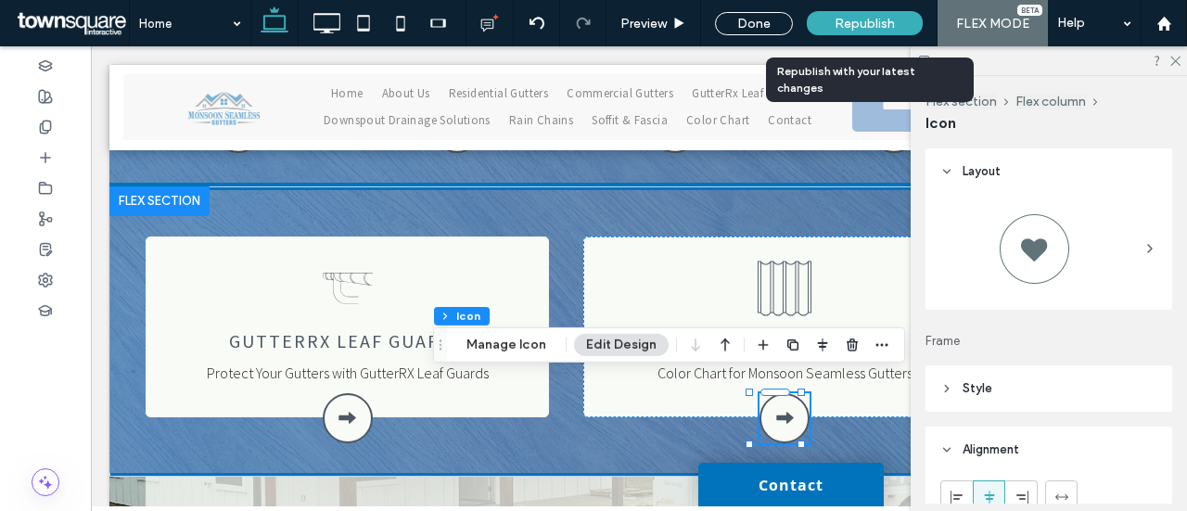
click at [879, 25] on span "Republish" at bounding box center [865, 24] width 60 height 16
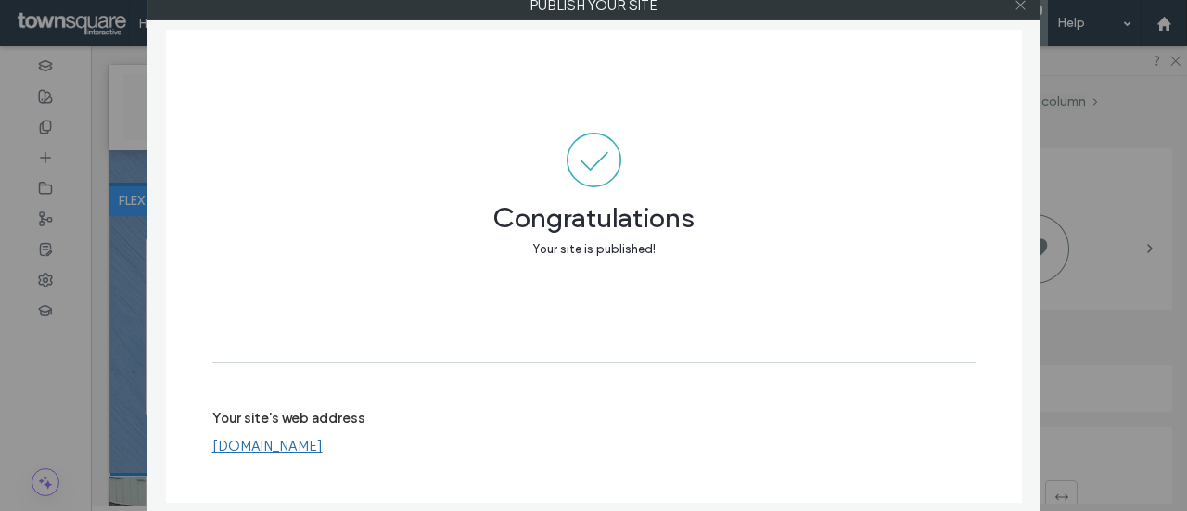
click at [1026, 4] on icon at bounding box center [1021, 5] width 14 height 14
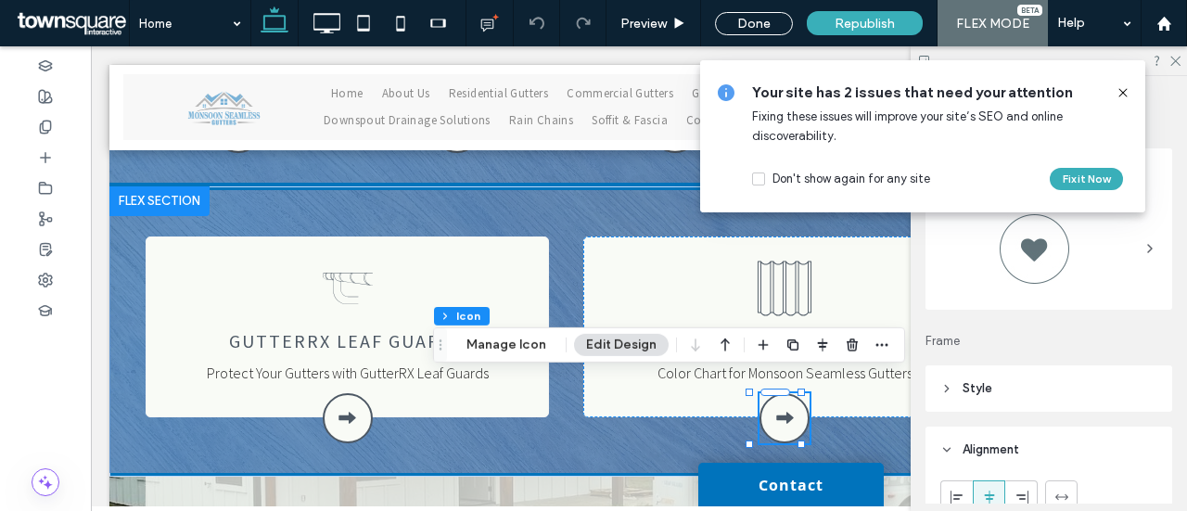
click at [1121, 98] on icon at bounding box center [1123, 92] width 15 height 15
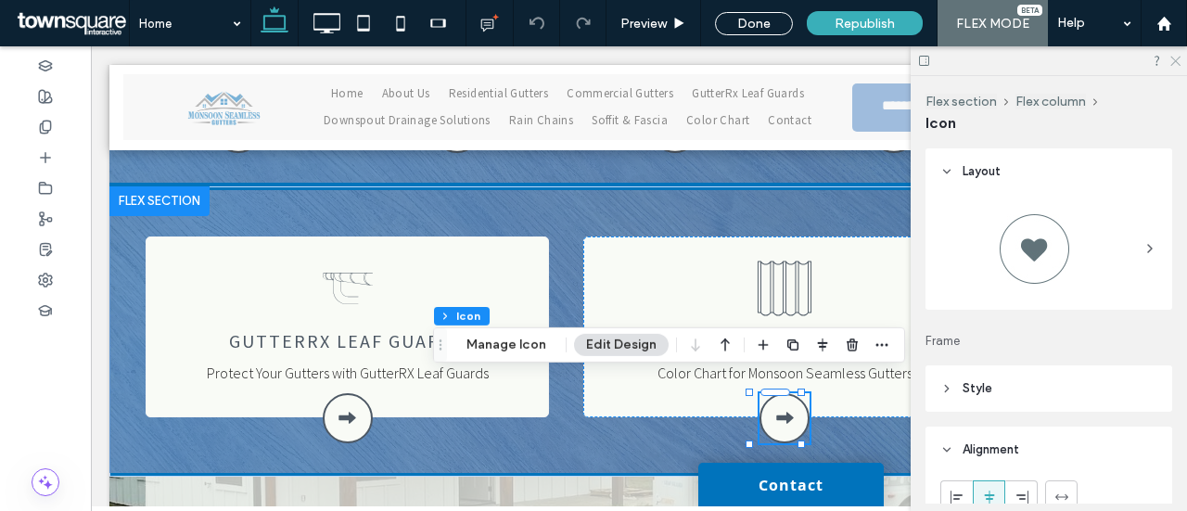
drag, startPoint x: 1174, startPoint y: 57, endPoint x: 996, endPoint y: 69, distance: 178.5
click at [1174, 57] on icon at bounding box center [1175, 60] width 12 height 12
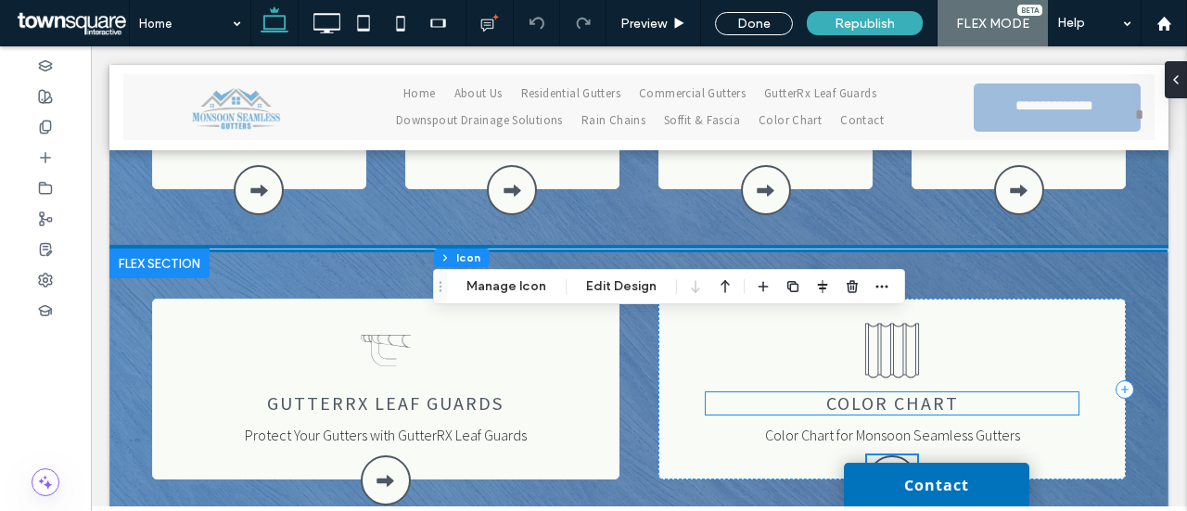
scroll to position [1670, 0]
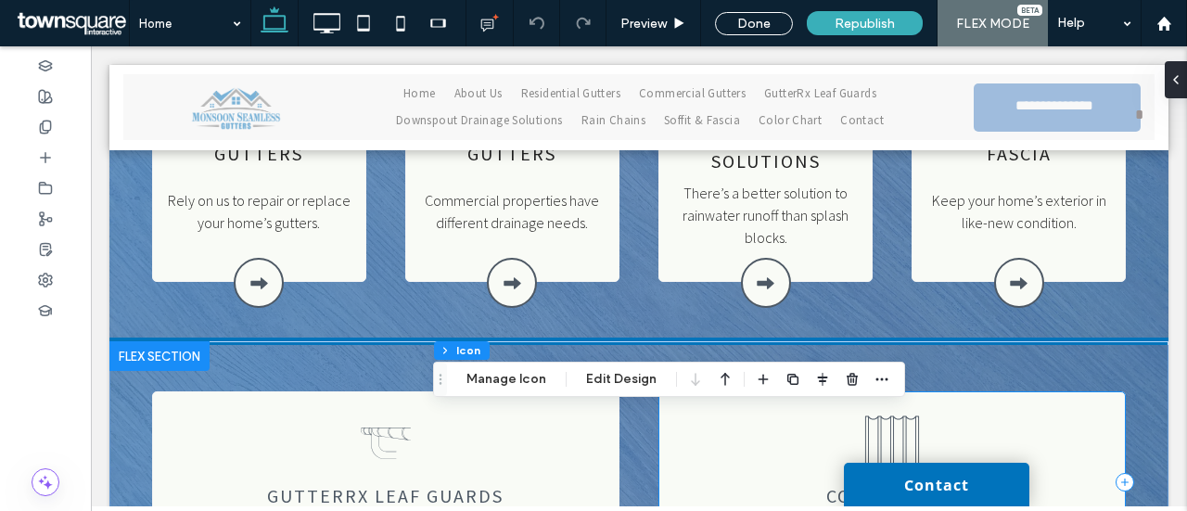
click at [1009, 391] on div "Color Chart for Monsoon Seamless Gutters color chart" at bounding box center [893, 481] width 468 height 181
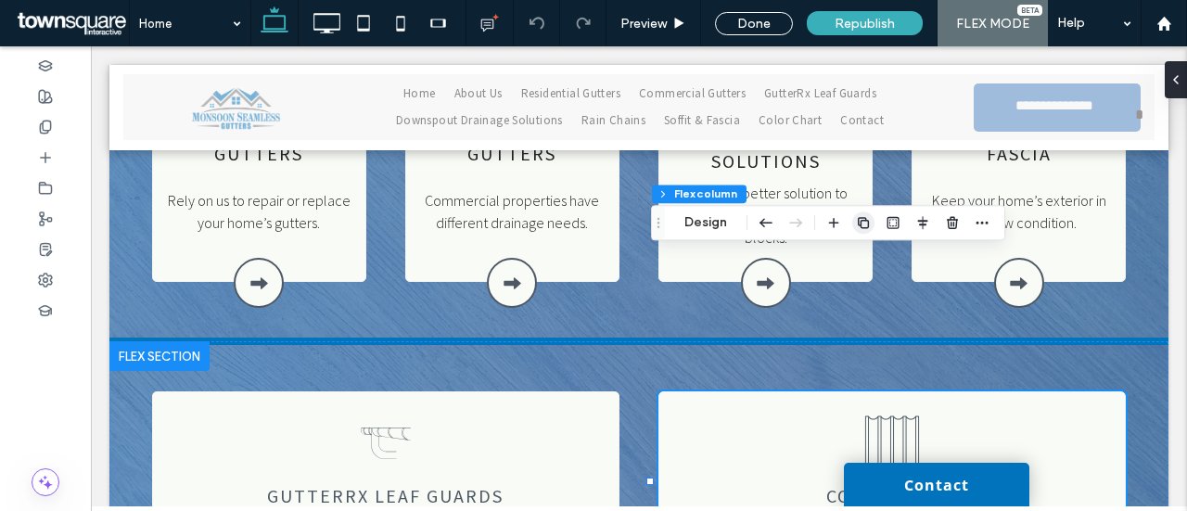
click at [868, 221] on use "button" at bounding box center [863, 222] width 11 height 11
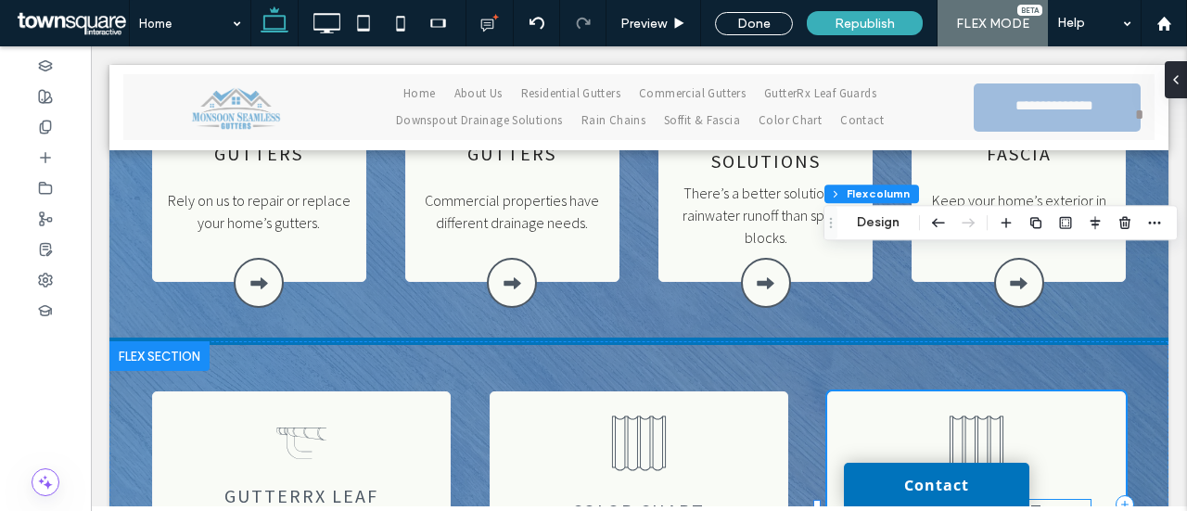
click at [983, 499] on span "color chart" at bounding box center [977, 510] width 133 height 23
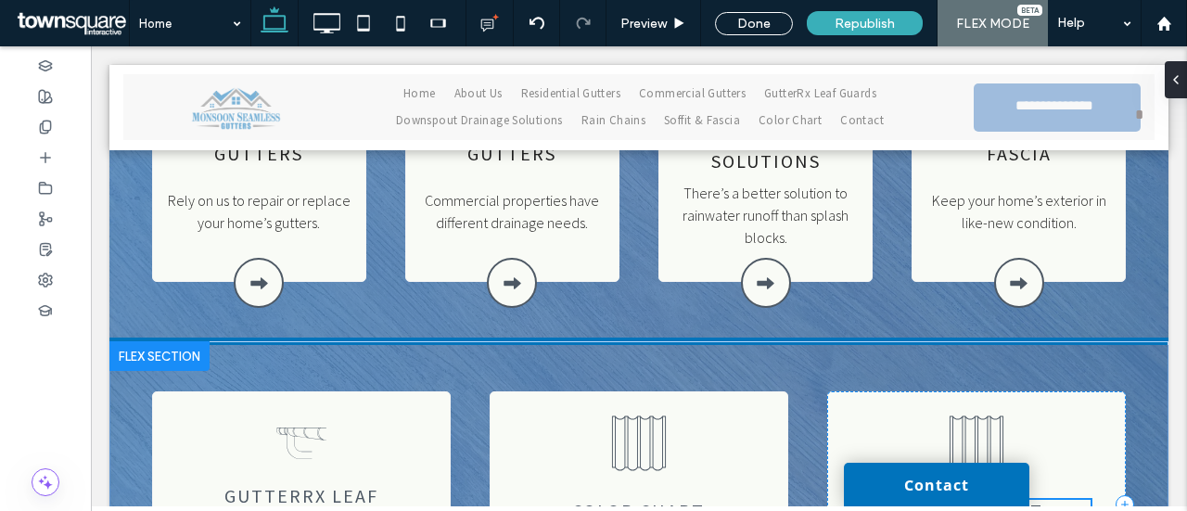
type input "****"
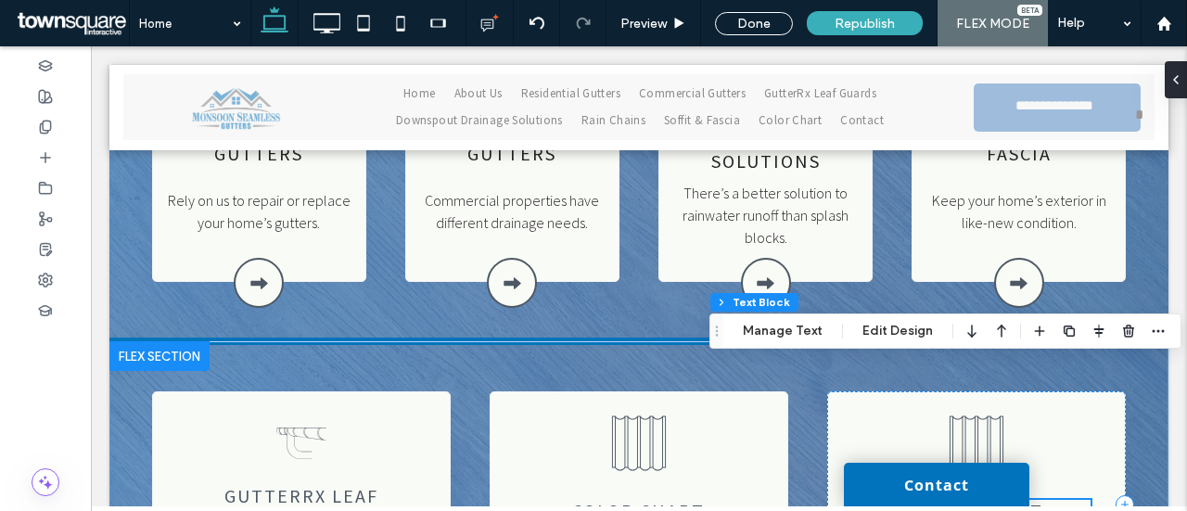
click at [982, 499] on span "color chart" at bounding box center [977, 510] width 133 height 23
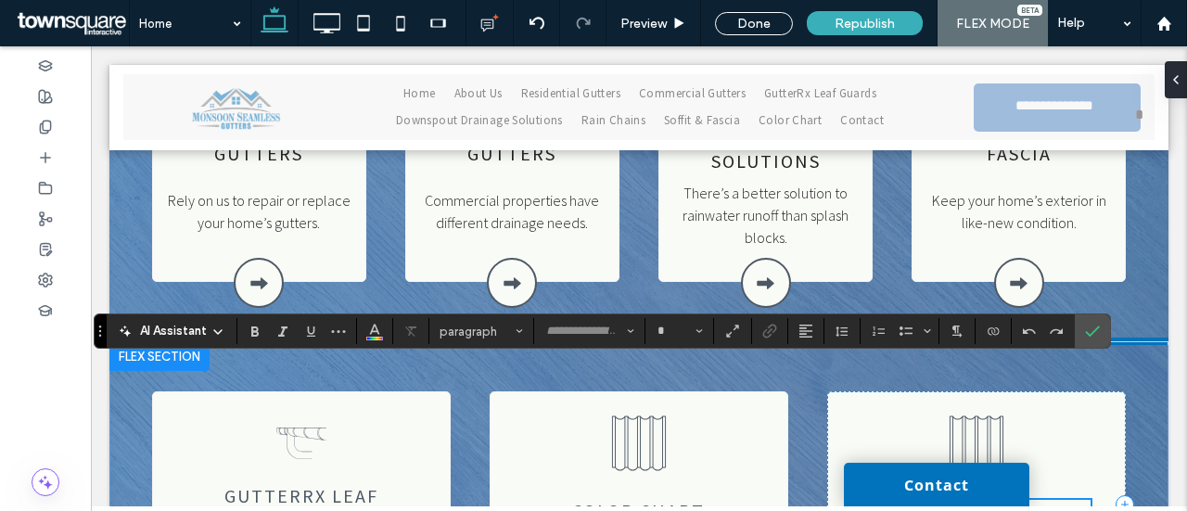
type input "**********"
type input "**"
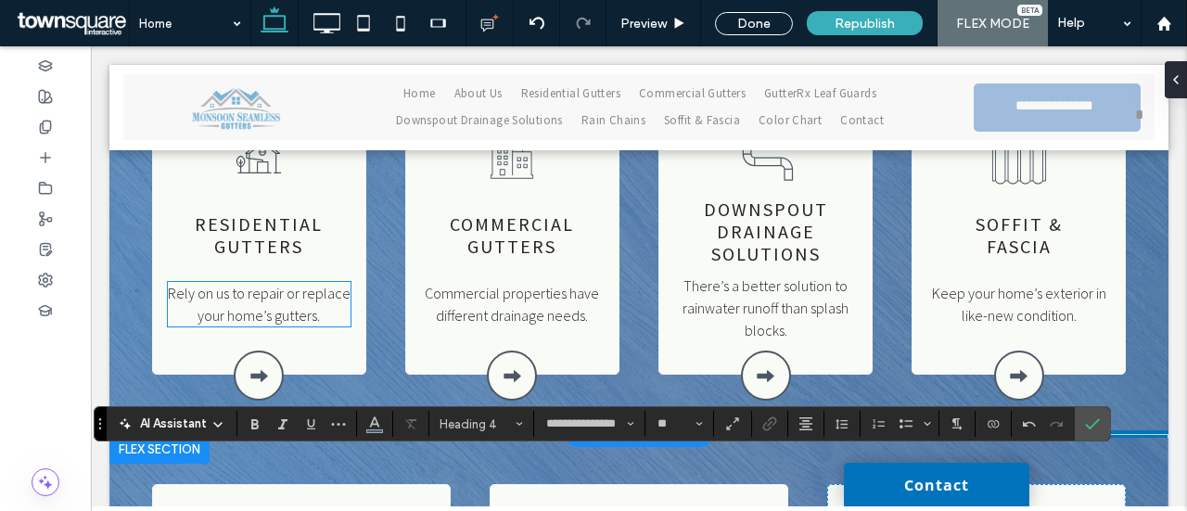
click at [241, 284] on link "Rely on us to repair or replace your home’s gutters." at bounding box center [259, 304] width 183 height 41
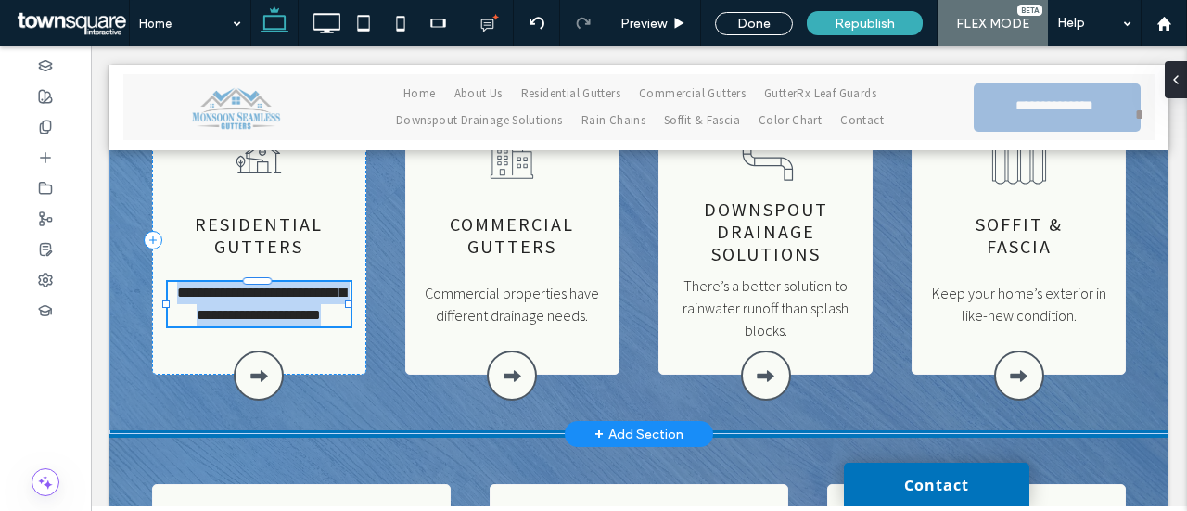
type input "**********"
type input "**"
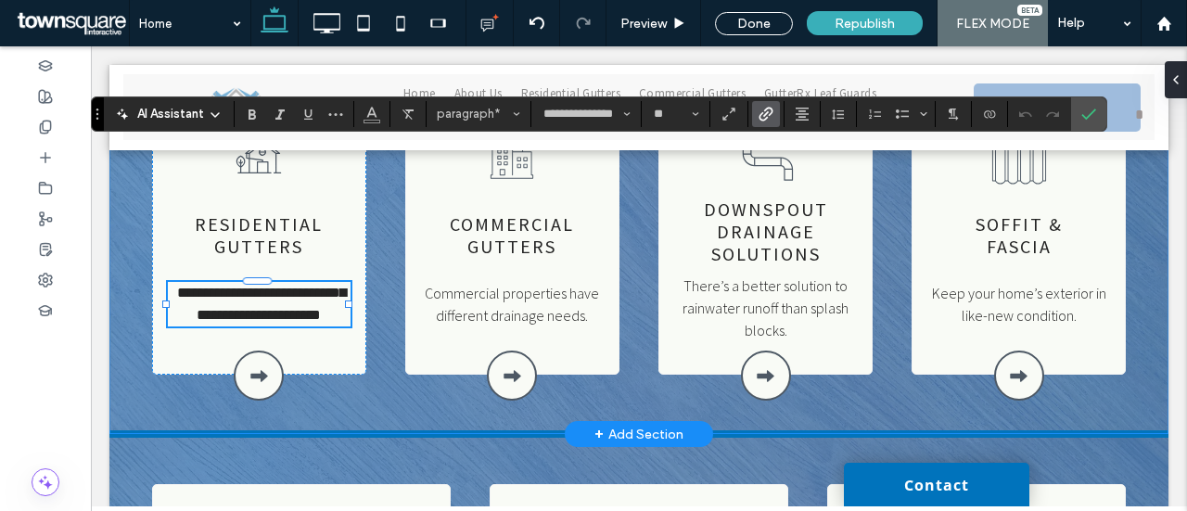
click at [351, 263] on div "**********" at bounding box center [638, 244] width 1059 height 372
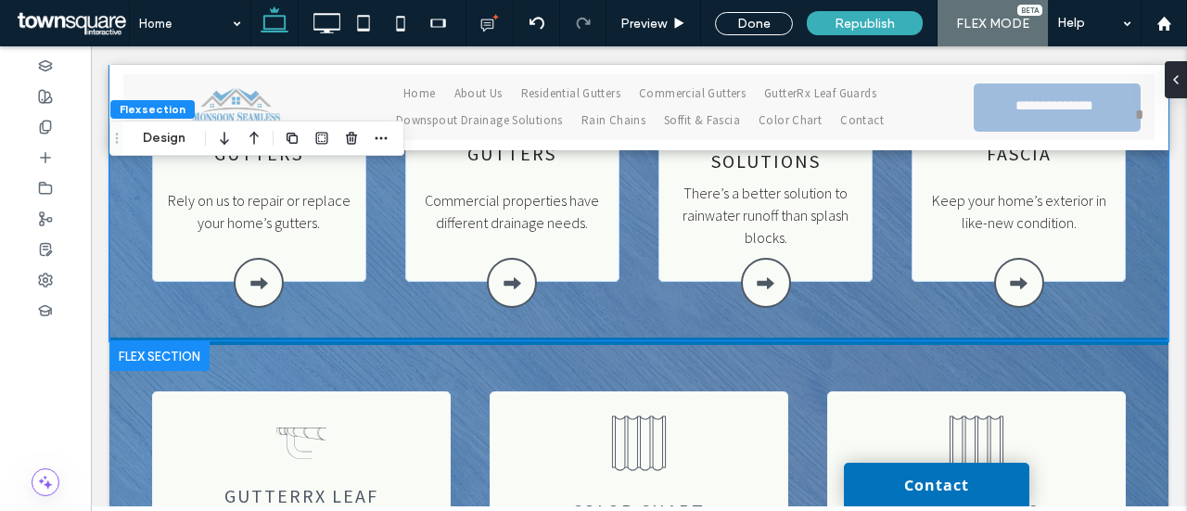
scroll to position [1763, 0]
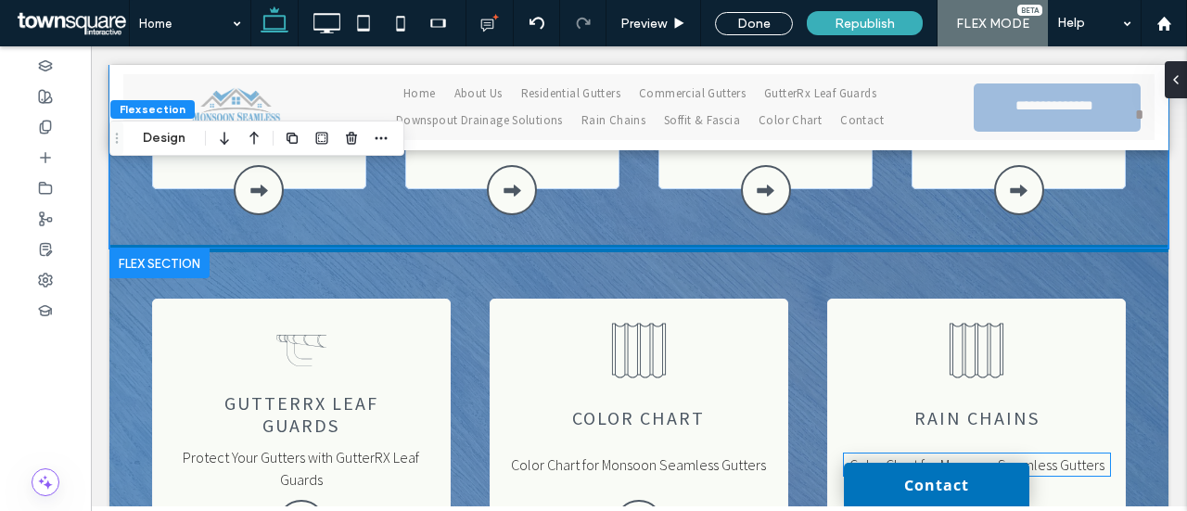
click at [997, 456] on link "Color Chart for Monsoon Seamless Gutters" at bounding box center [977, 465] width 255 height 19
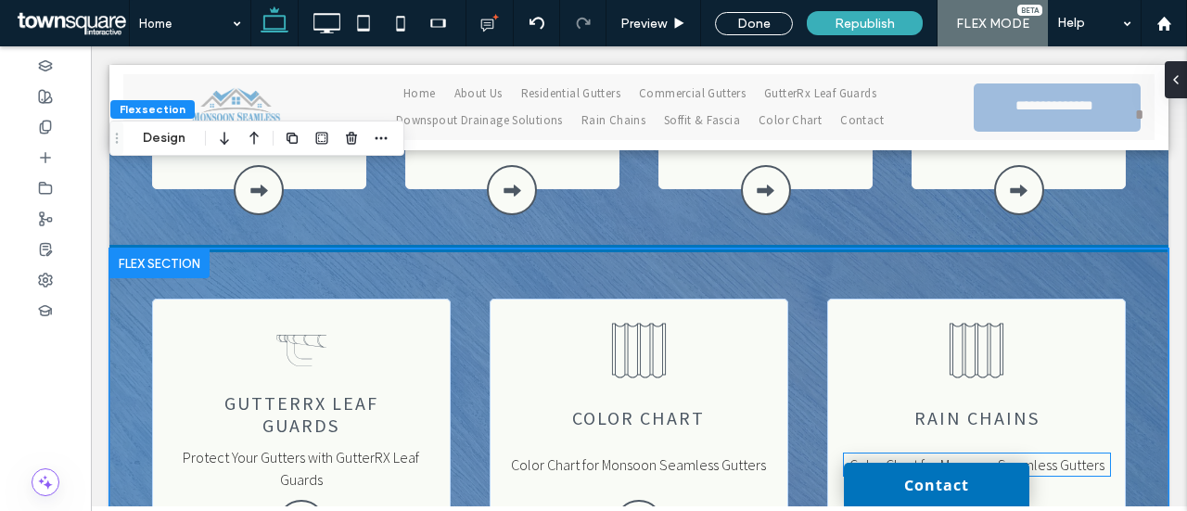
click at [1020, 456] on link "Color Chart for Monsoon Seamless Gutters" at bounding box center [977, 465] width 255 height 19
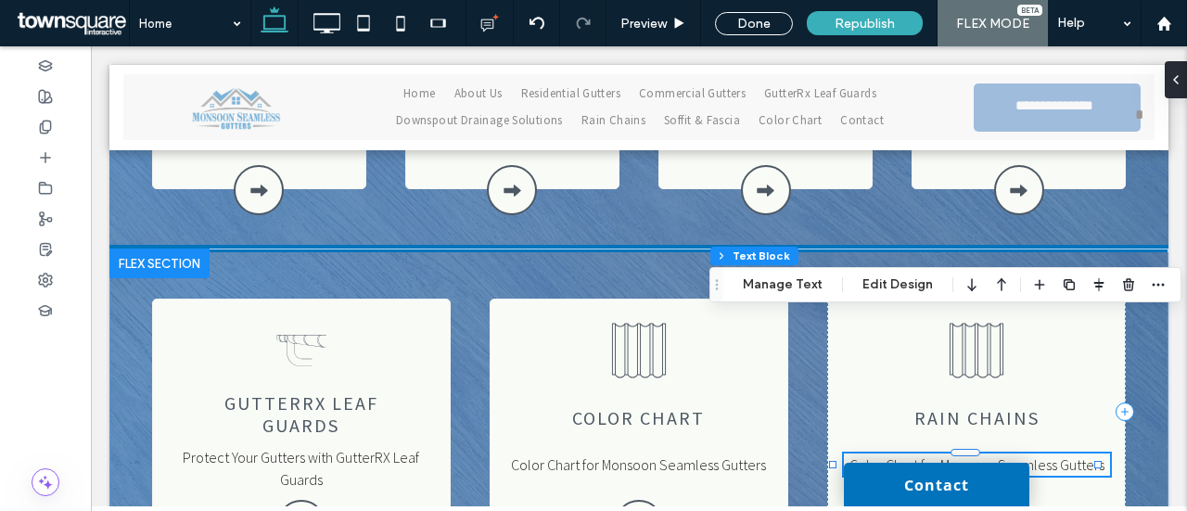
click at [1020, 454] on div "Color Chart for Monsoon Seamless Gutters" at bounding box center [977, 465] width 266 height 22
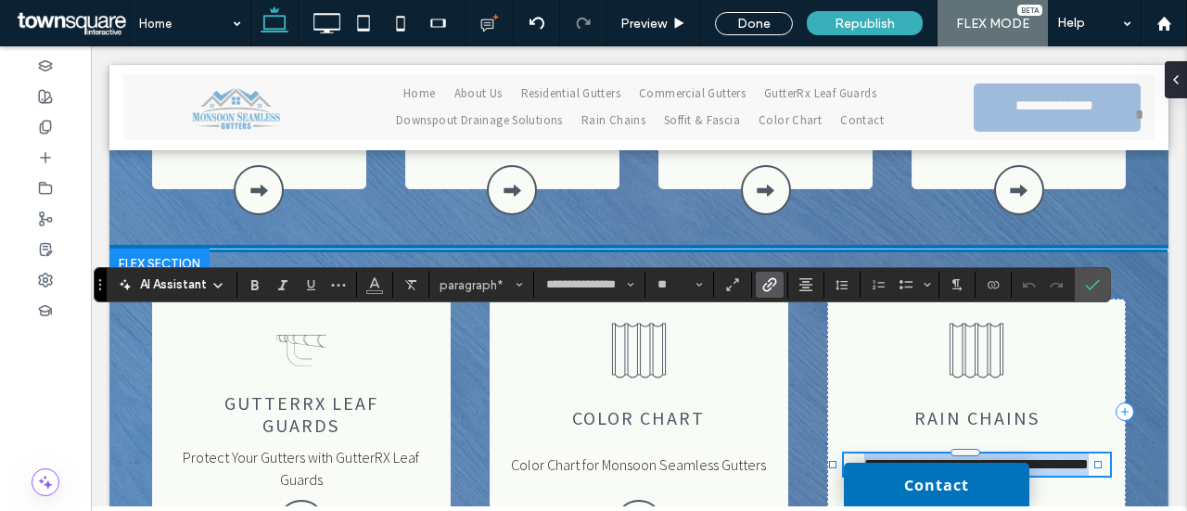
paste div
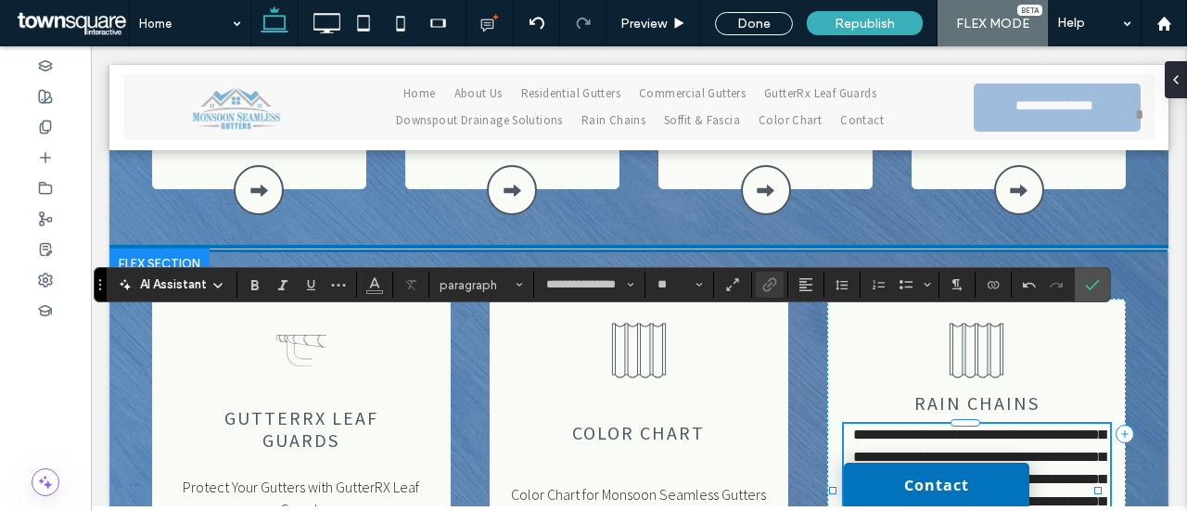
click at [1086, 424] on p "**********" at bounding box center [977, 479] width 266 height 111
click at [949, 428] on link "**********" at bounding box center [979, 479] width 252 height 103
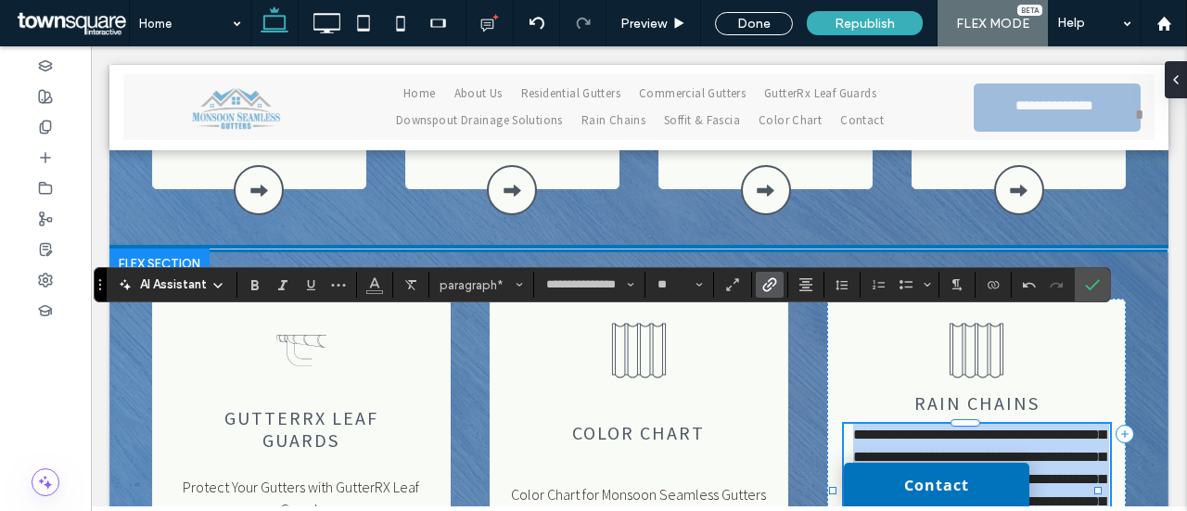
click at [949, 428] on link "**********" at bounding box center [979, 479] width 252 height 103
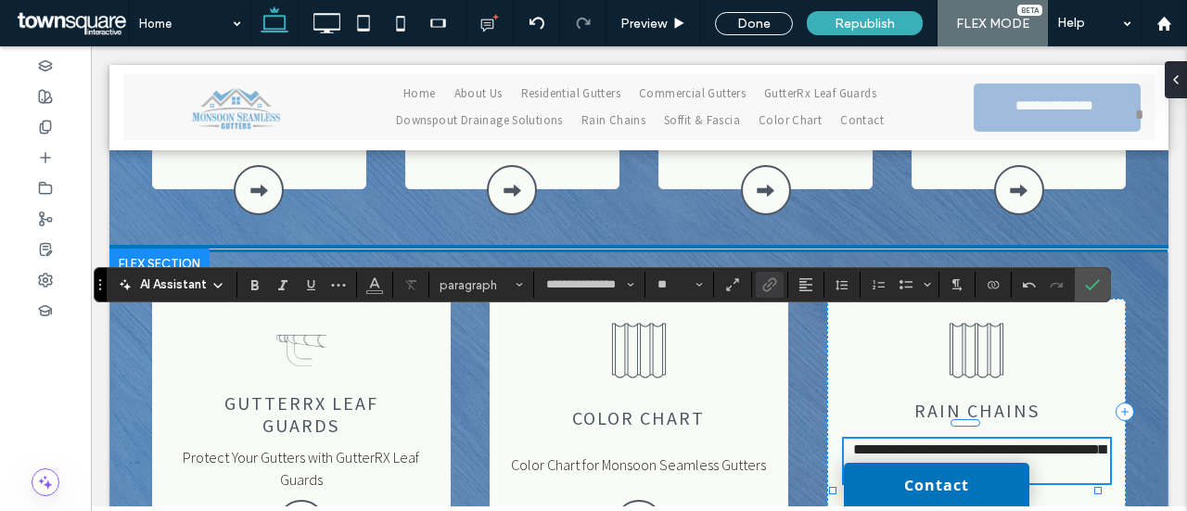
scroll to position [21, 0]
click at [1091, 284] on icon "Confirm" at bounding box center [1092, 284] width 15 height 15
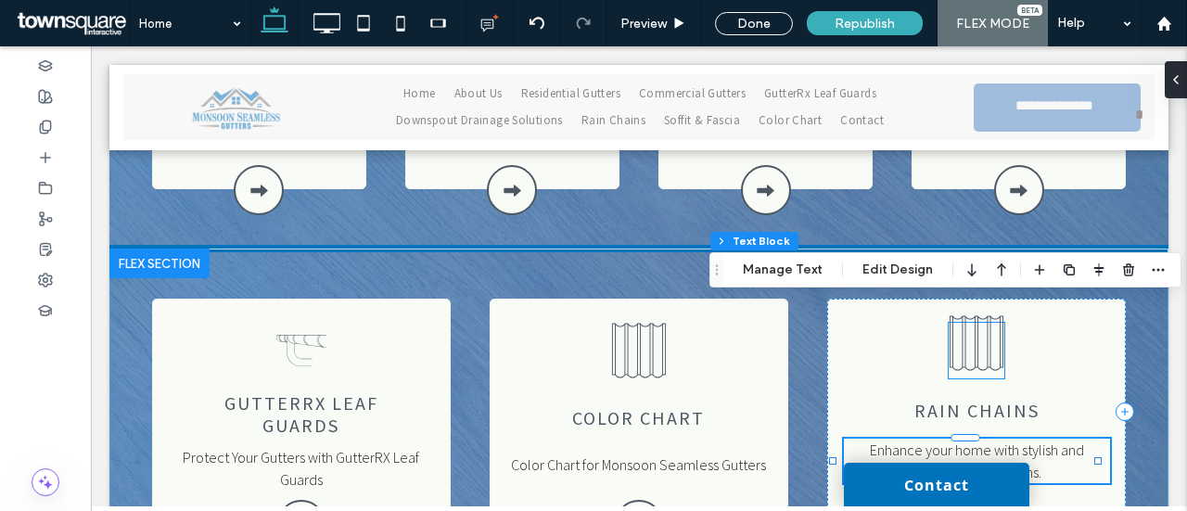
click at [976, 315] on icon at bounding box center [977, 343] width 56 height 56
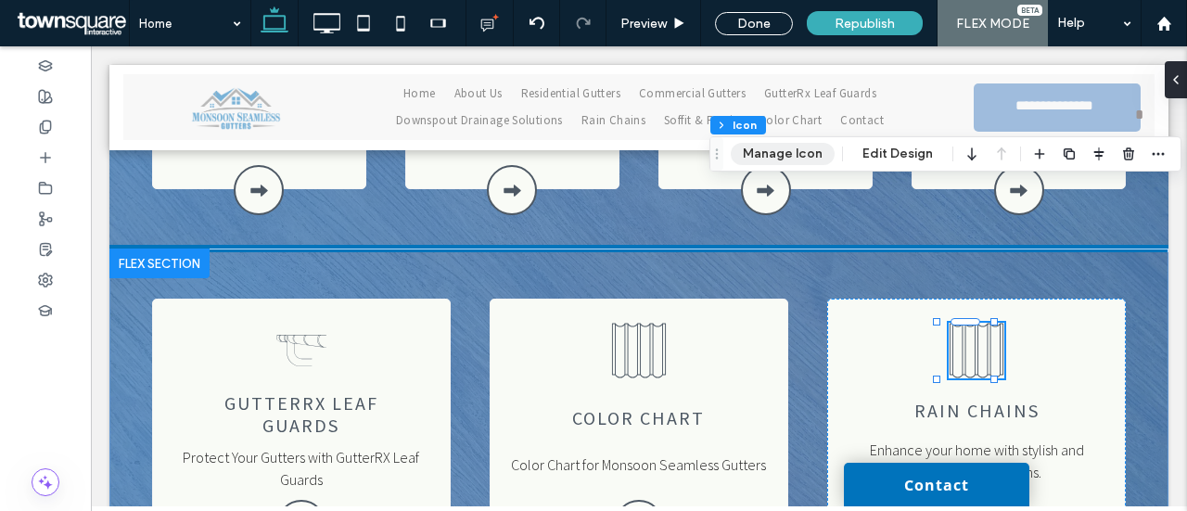
click at [803, 160] on button "Manage Icon" at bounding box center [783, 154] width 104 height 22
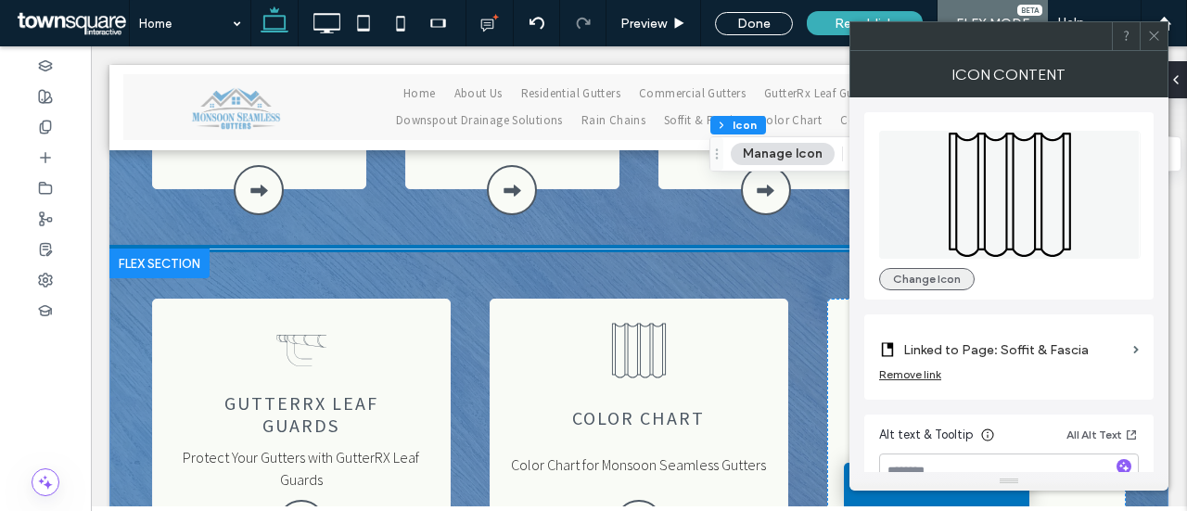
click at [947, 280] on button "Change Icon" at bounding box center [927, 279] width 96 height 22
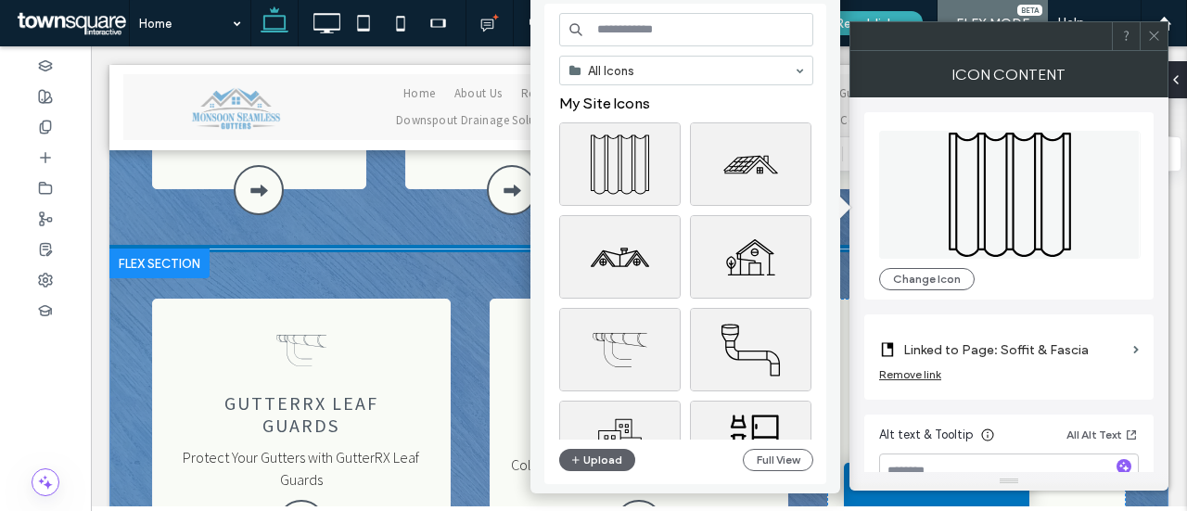
click at [617, 25] on input at bounding box center [686, 29] width 254 height 33
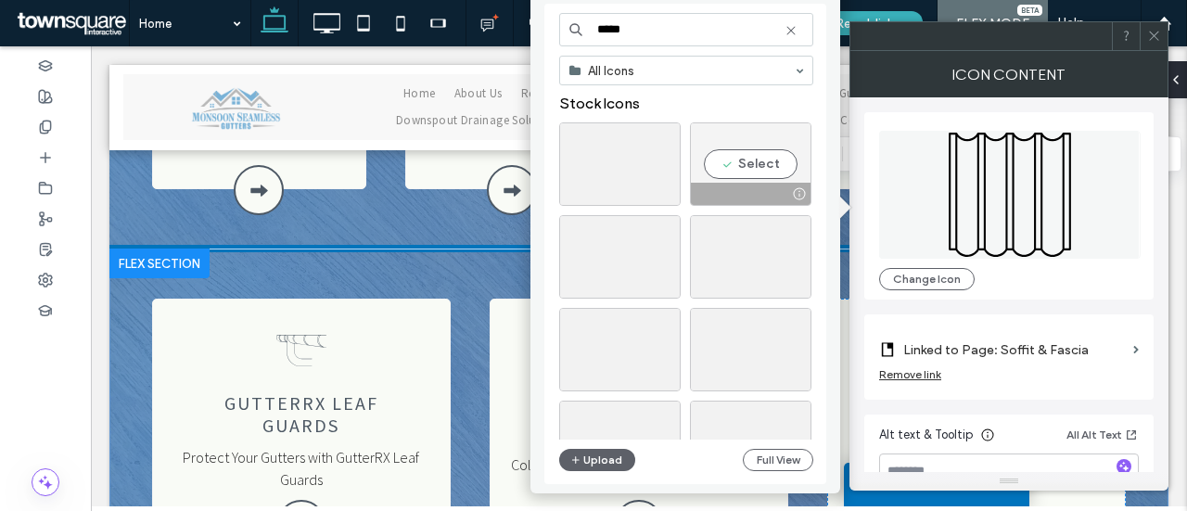
type input "*****"
click at [751, 166] on div "Select" at bounding box center [751, 163] width 122 height 83
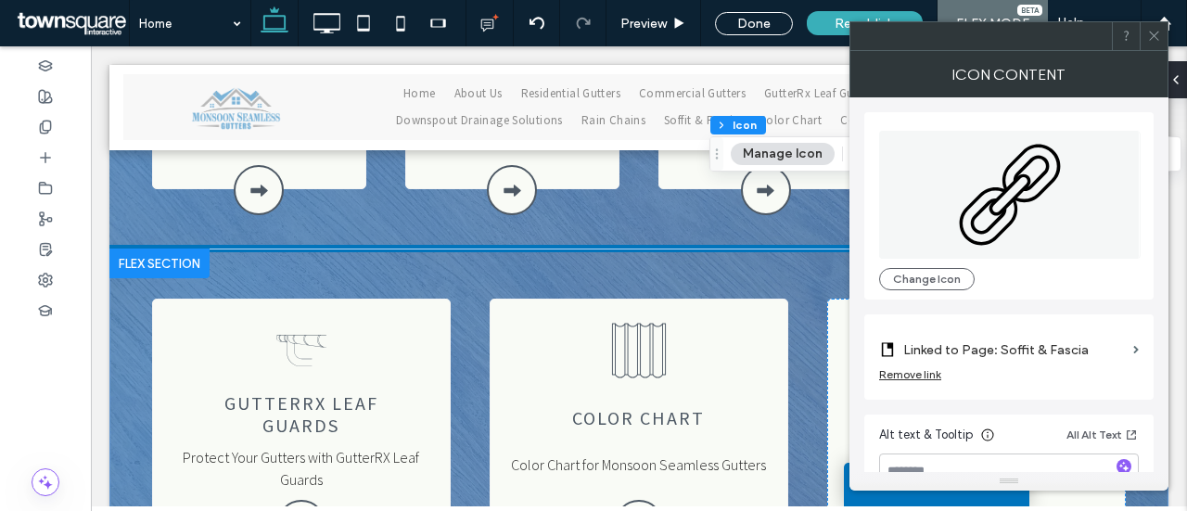
click at [1156, 40] on icon at bounding box center [1155, 36] width 14 height 14
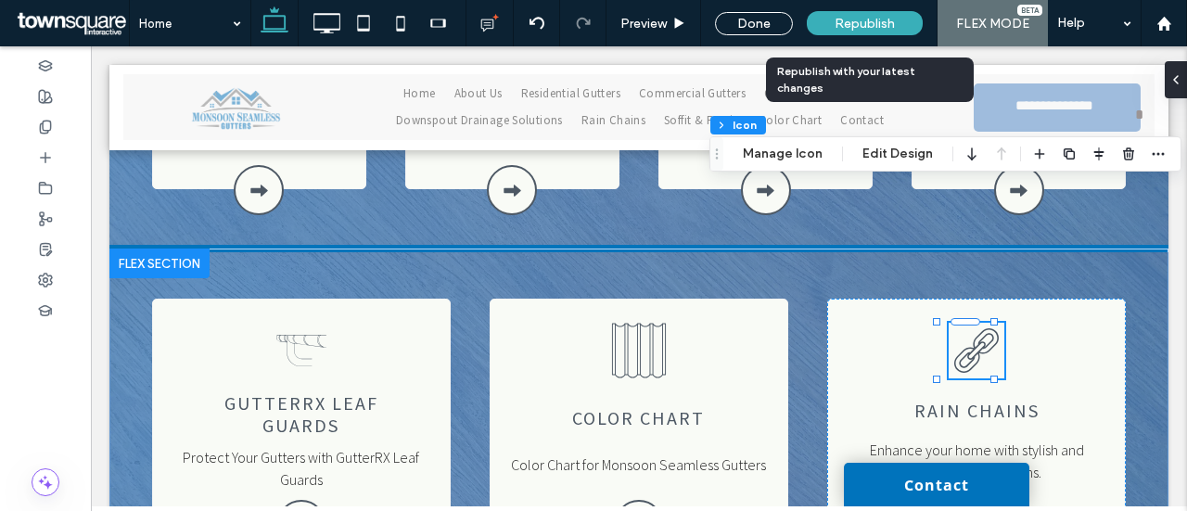
click at [870, 22] on span "Republish" at bounding box center [865, 24] width 60 height 16
